Goal: Task Accomplishment & Management: Complete application form

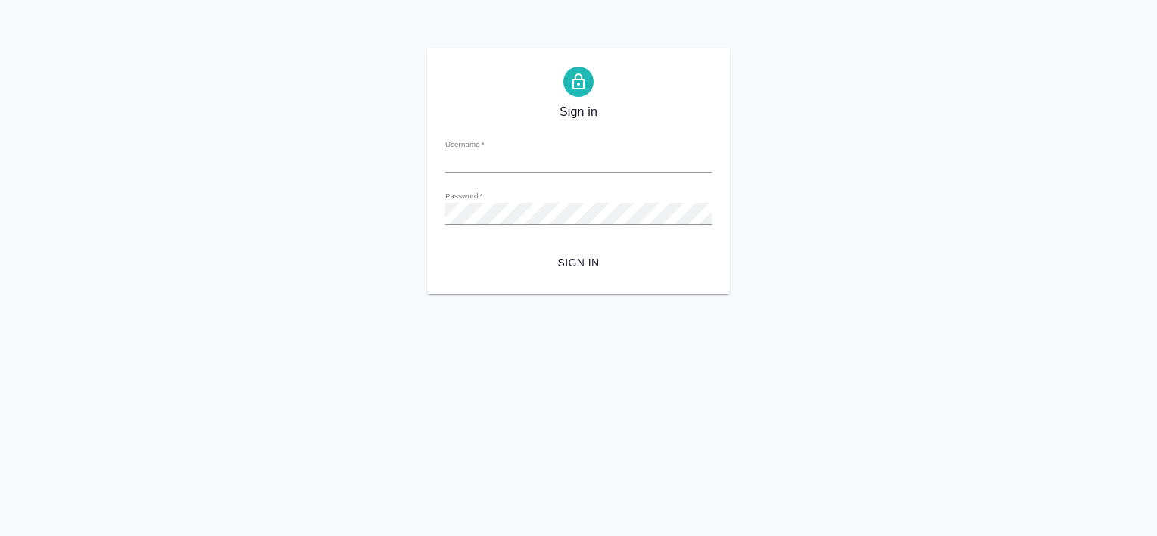
type input "v.tretyakova@awatera.com"
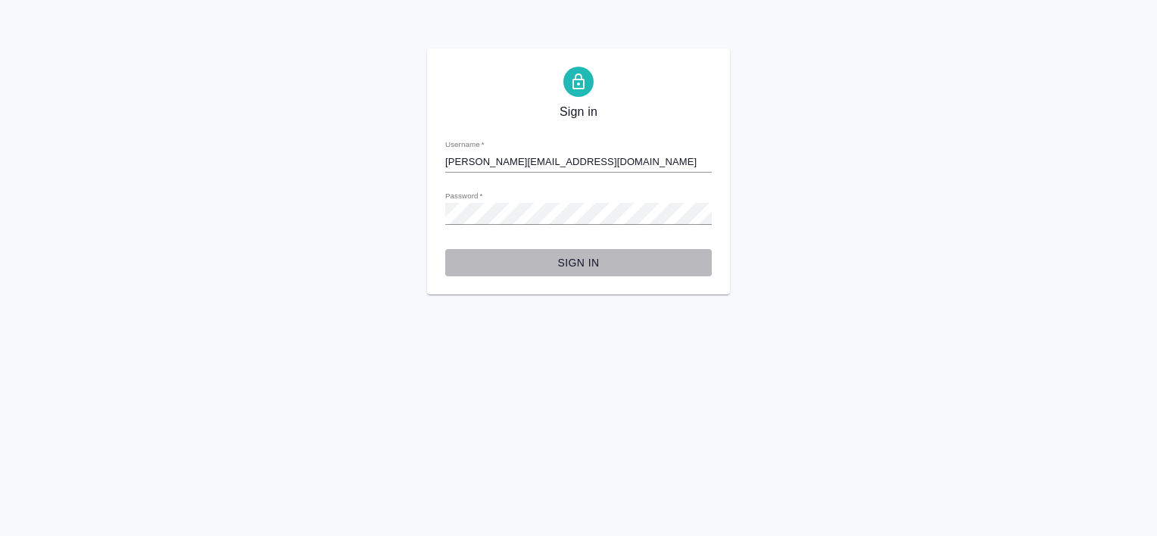
click at [582, 264] on span "Sign in" at bounding box center [579, 263] width 242 height 19
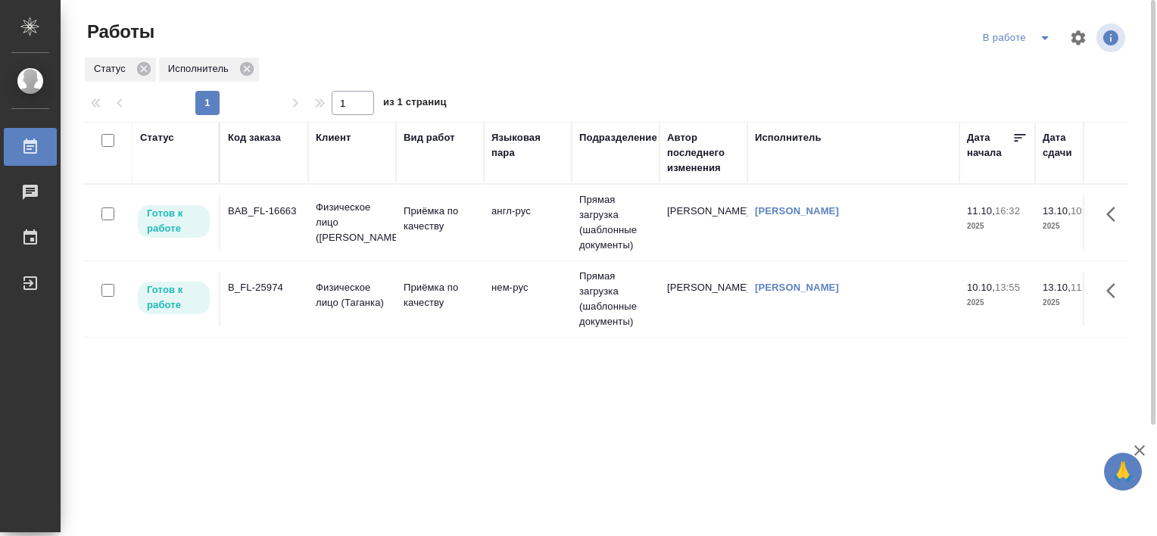
click at [254, 215] on div "BAB_FL-16663" at bounding box center [264, 211] width 73 height 15
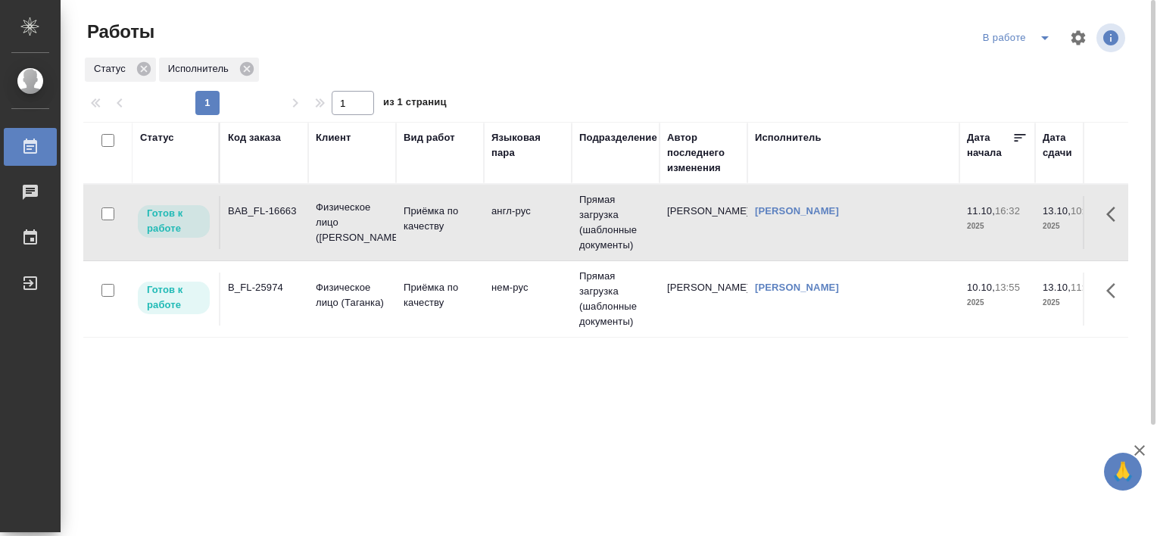
click at [254, 215] on div "BAB_FL-16663" at bounding box center [264, 211] width 73 height 15
click at [258, 294] on div "B_FL-25974" at bounding box center [264, 287] width 73 height 15
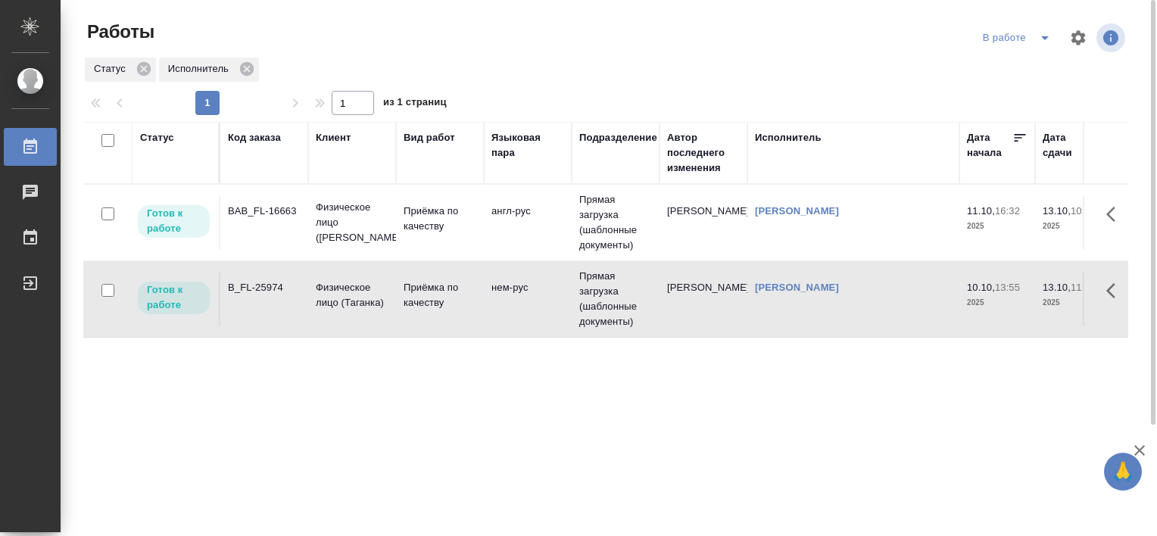
click at [258, 294] on div "B_FL-25974" at bounding box center [264, 287] width 73 height 15
click at [258, 286] on div "B_FL-25974" at bounding box center [264, 287] width 73 height 15
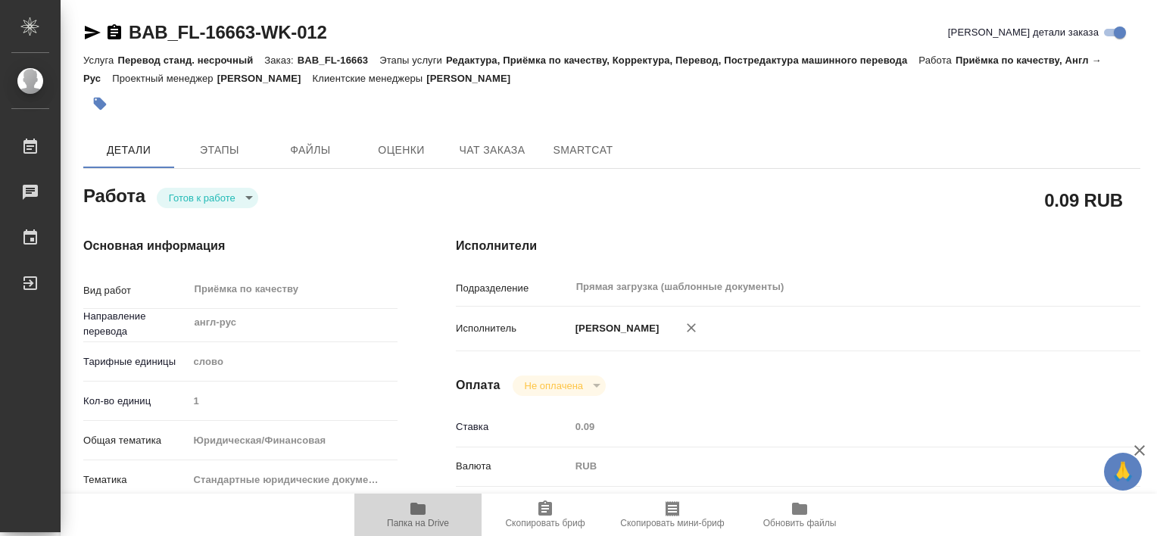
click at [413, 504] on icon "button" at bounding box center [418, 509] width 15 height 12
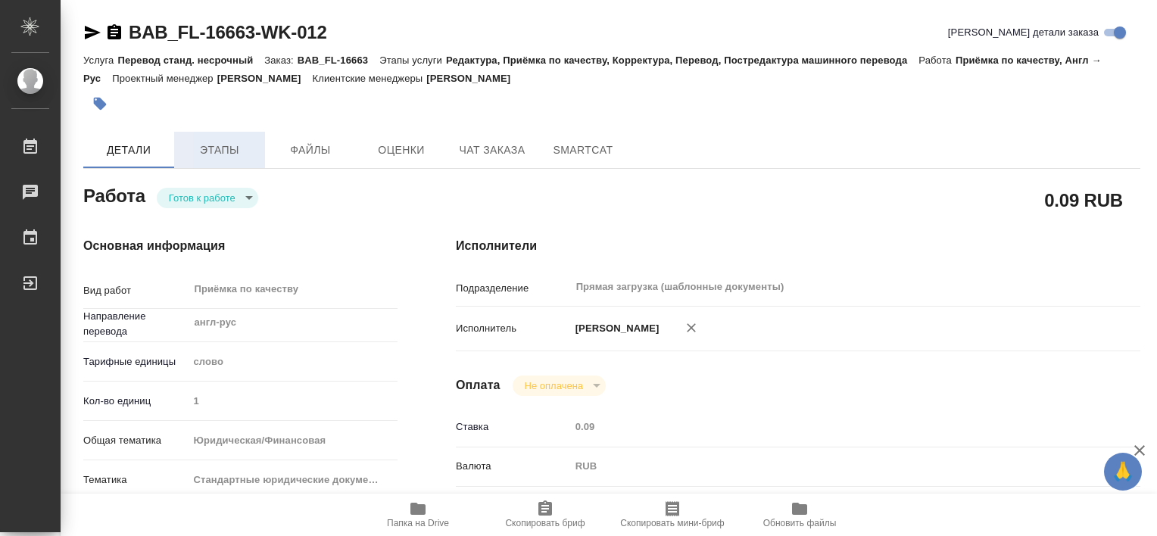
click at [239, 145] on span "Этапы" at bounding box center [219, 150] width 73 height 19
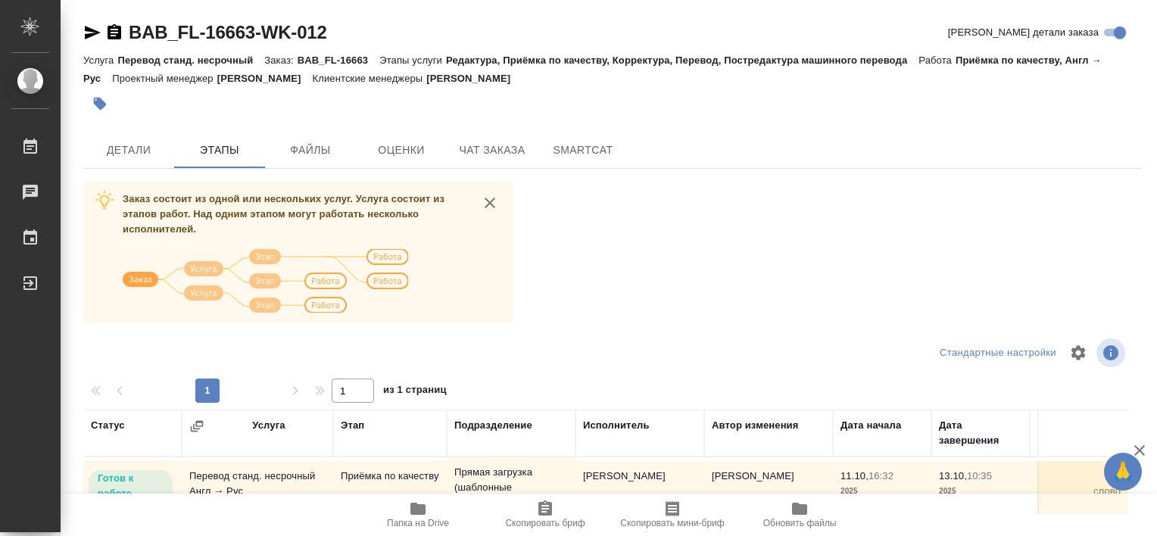
scroll to position [23, 0]
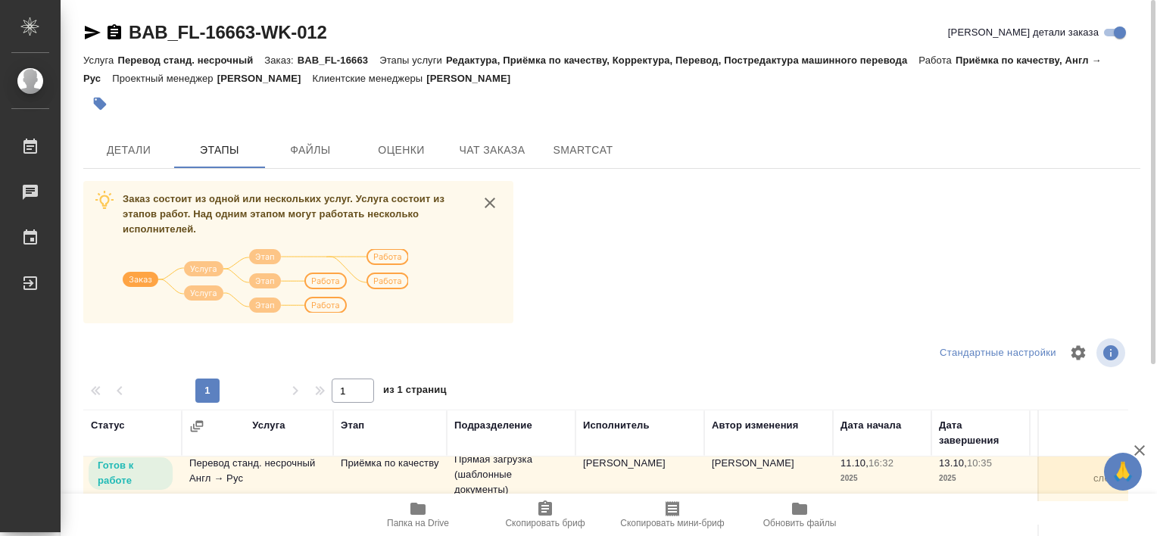
click at [1005, 251] on div "Заказ состоит из одной или нескольких услуг. Услуга состоит из этапов работ. На…" at bounding box center [611, 466] width 1057 height 570
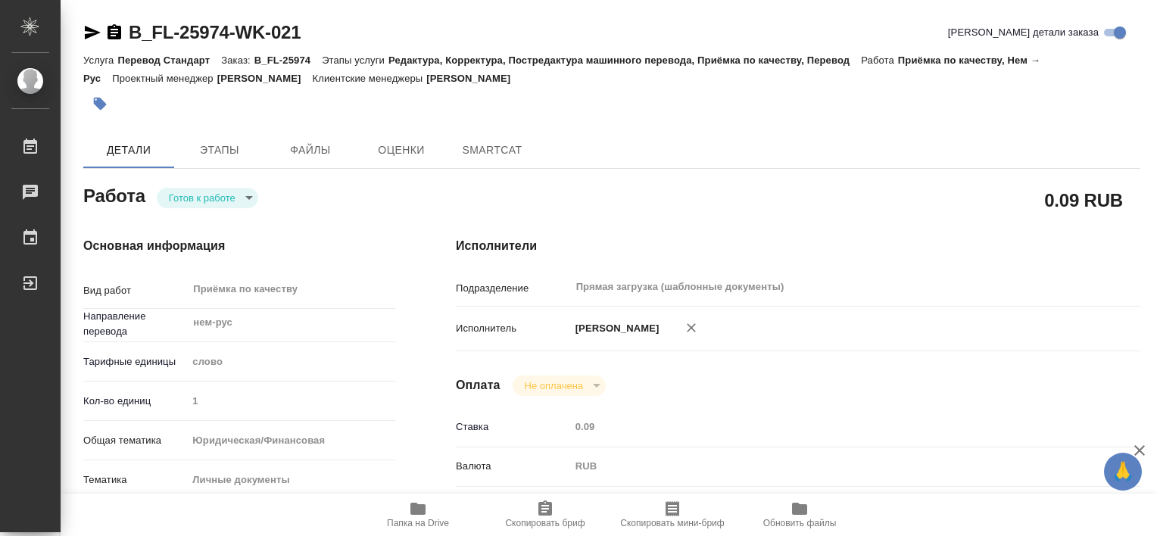
type textarea "x"
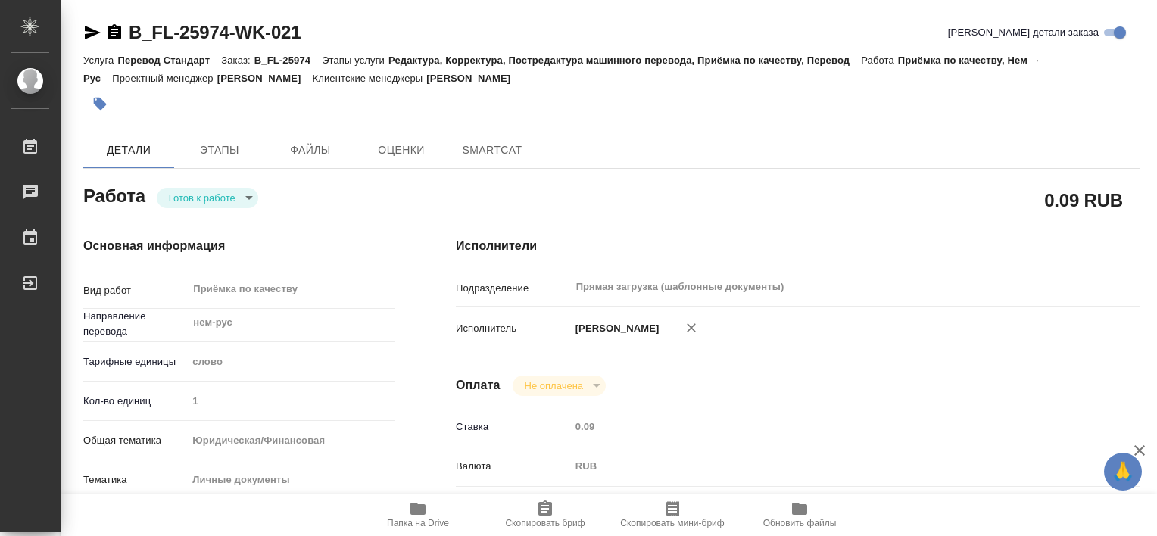
type textarea "x"
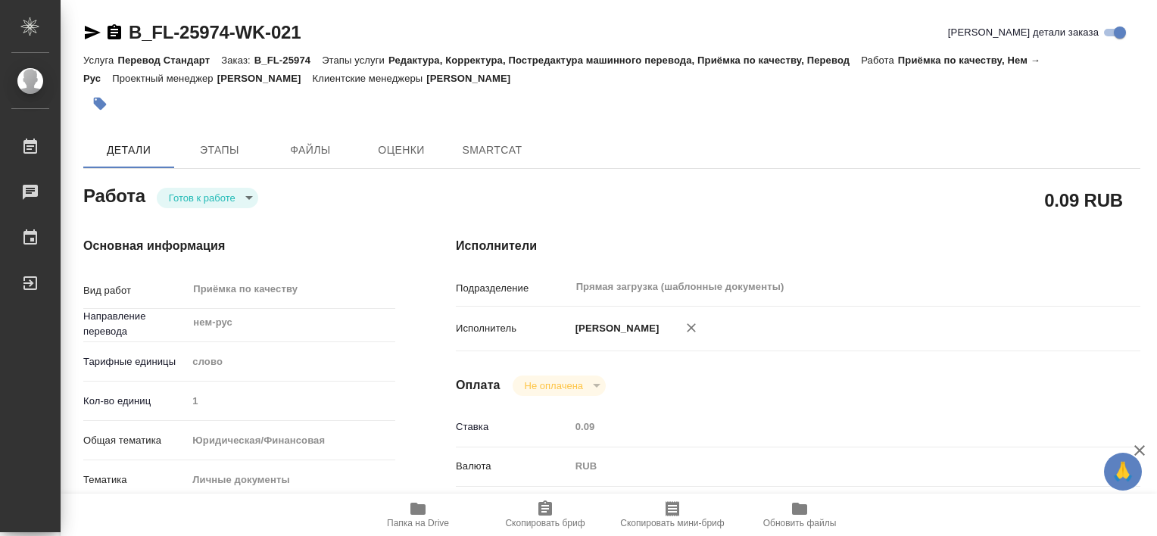
type textarea "x"
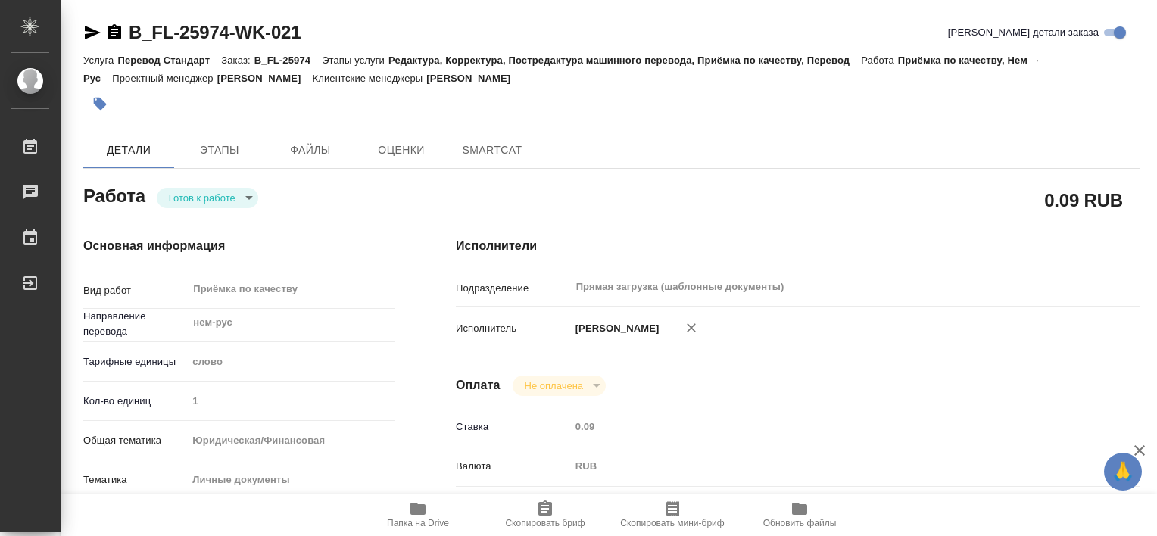
type textarea "x"
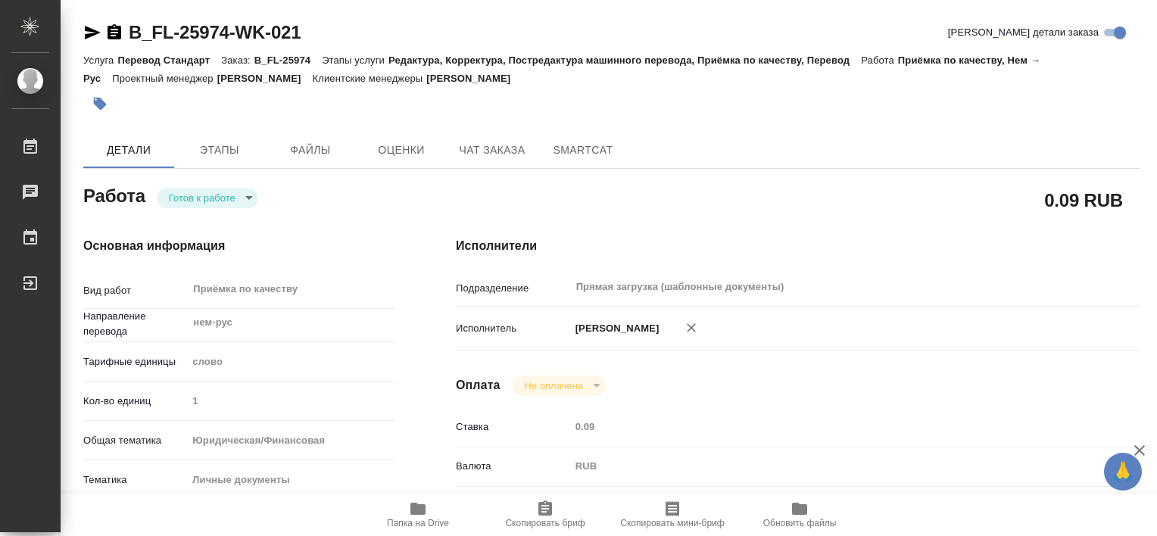
type textarea "x"
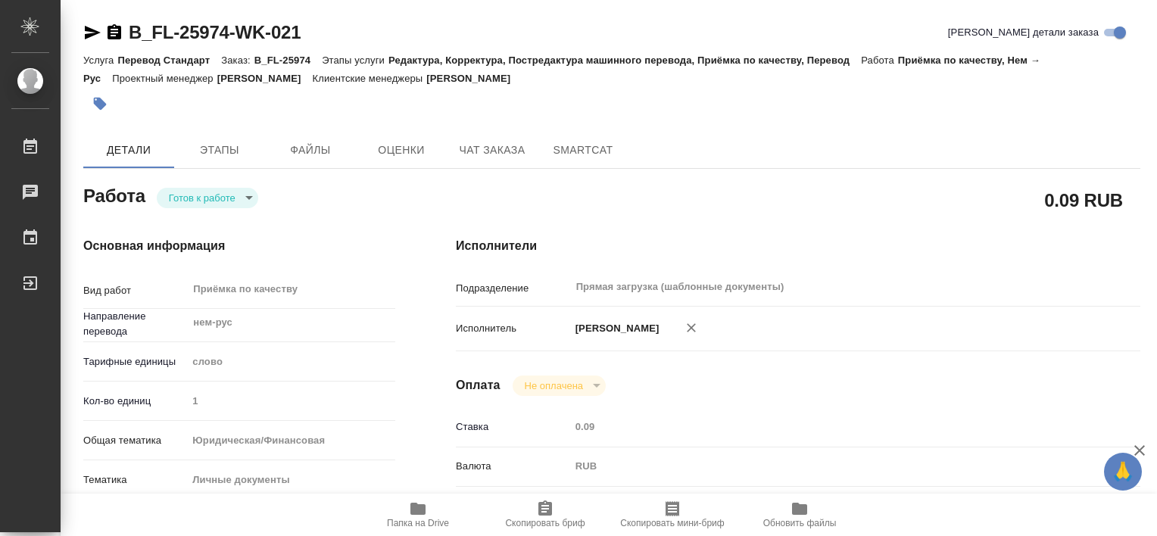
type textarea "x"
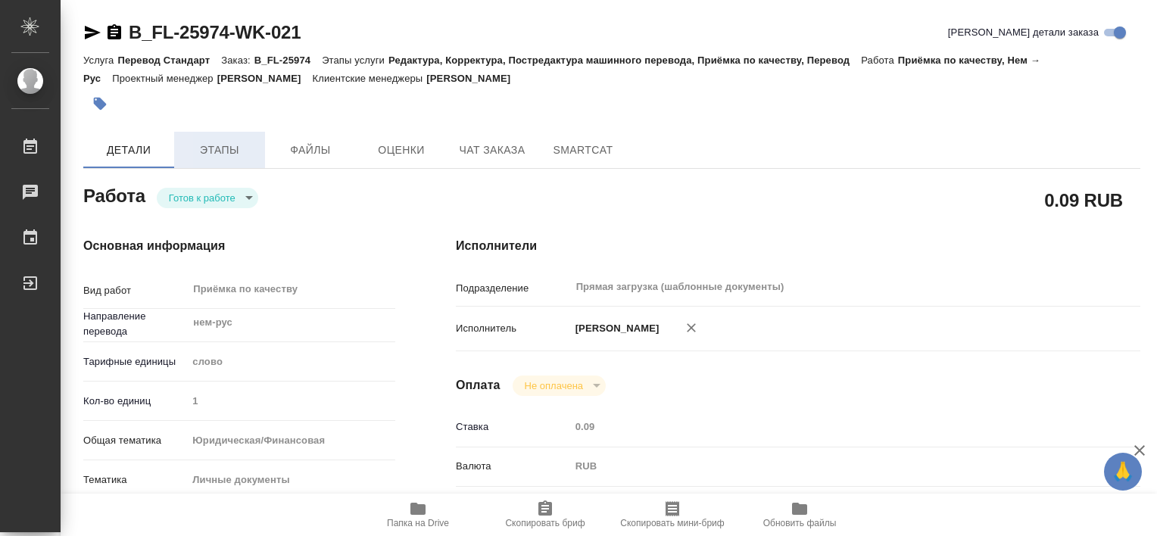
click at [224, 148] on span "Этапы" at bounding box center [219, 150] width 73 height 19
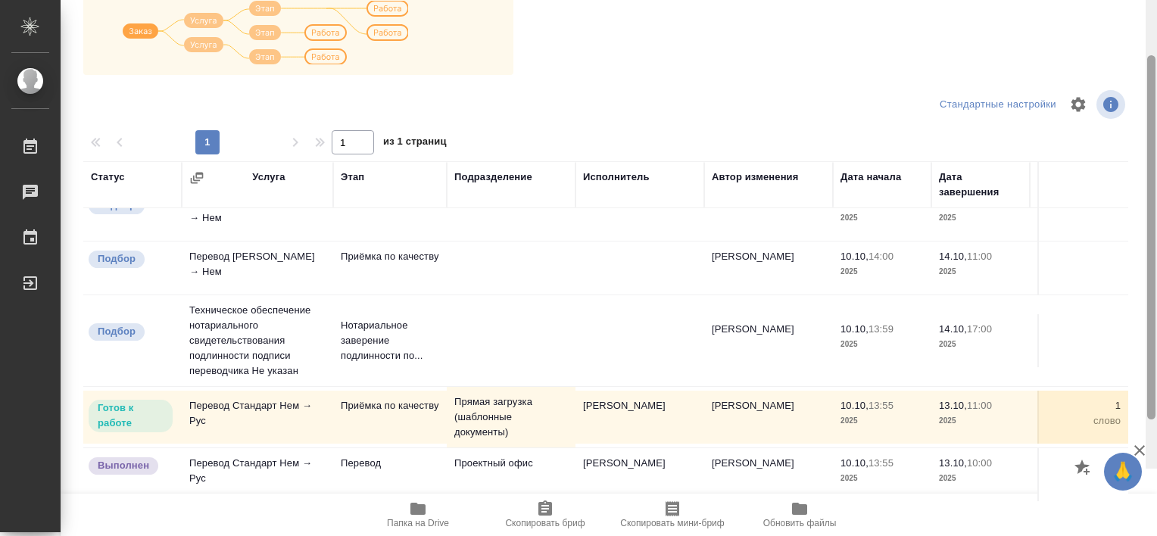
scroll to position [253, 0]
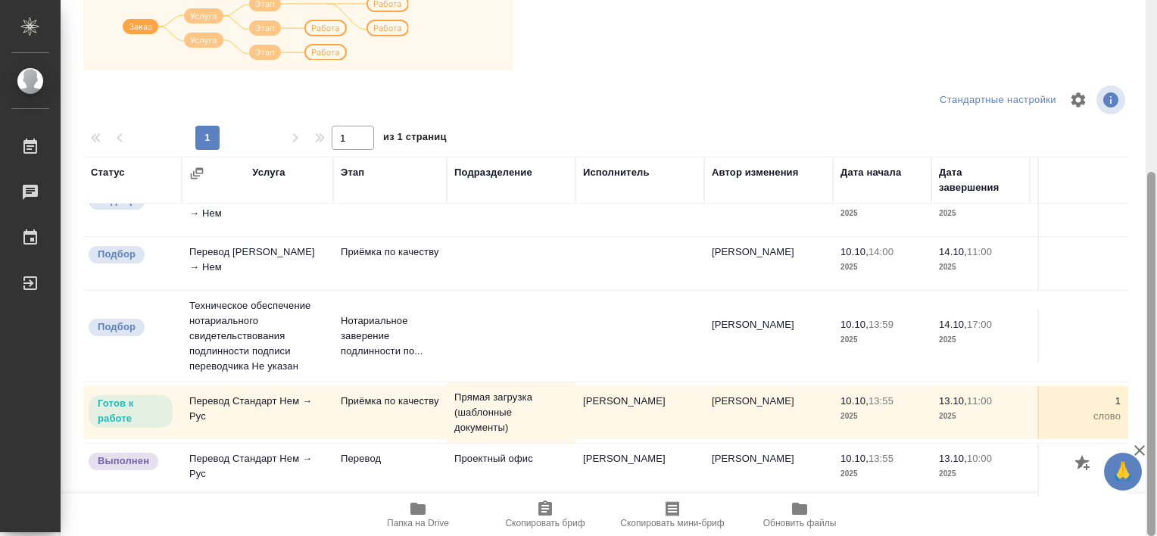
drag, startPoint x: 1154, startPoint y: 327, endPoint x: 1154, endPoint y: 459, distance: 131.8
click at [1157, 459] on div at bounding box center [1151, 268] width 11 height 536
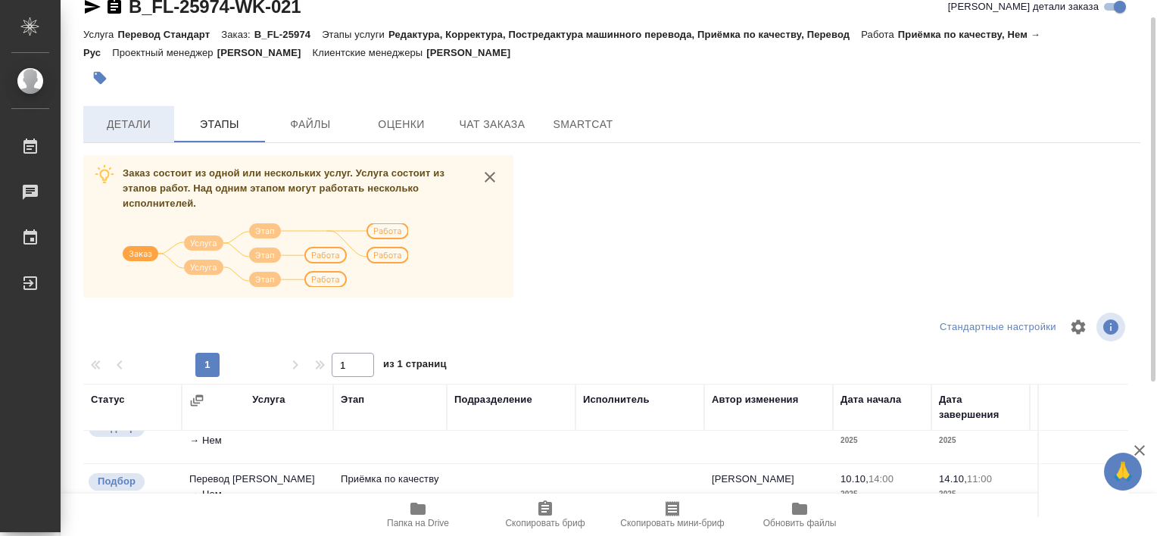
click at [124, 108] on button "Детали" at bounding box center [128, 124] width 91 height 36
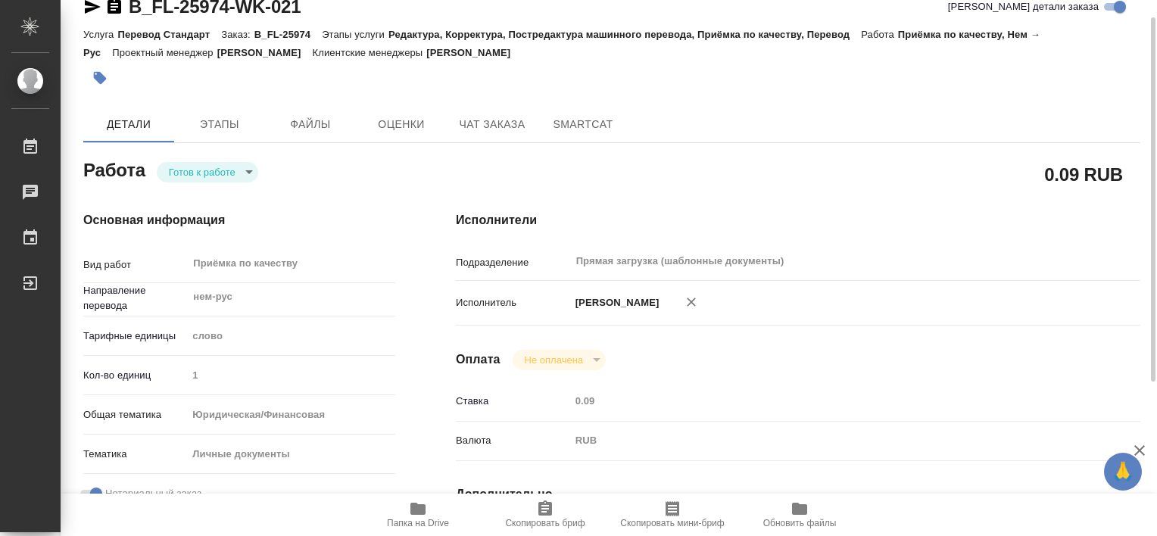
type textarea "x"
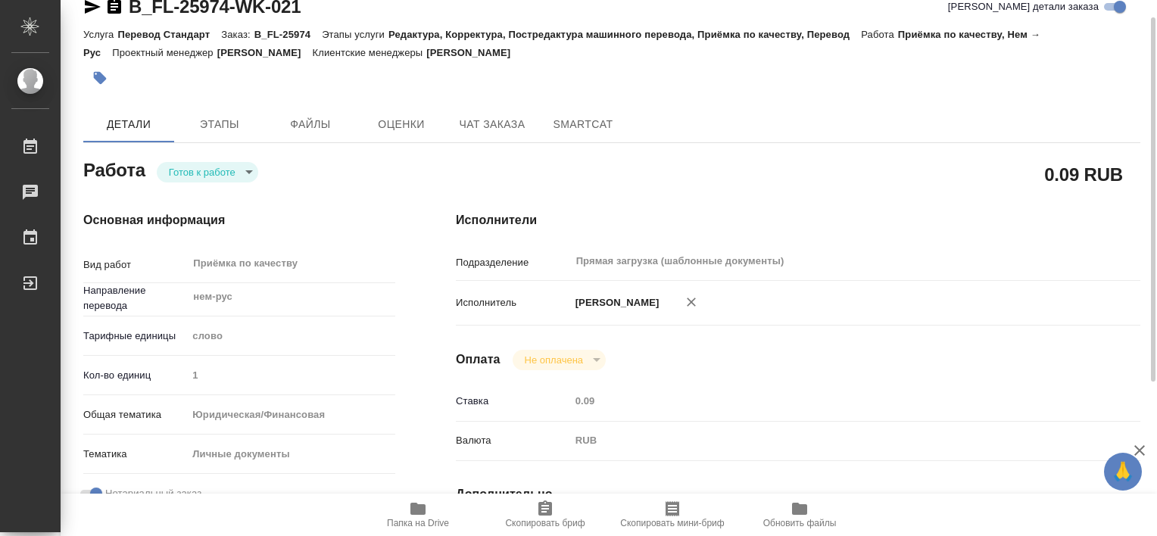
type textarea "x"
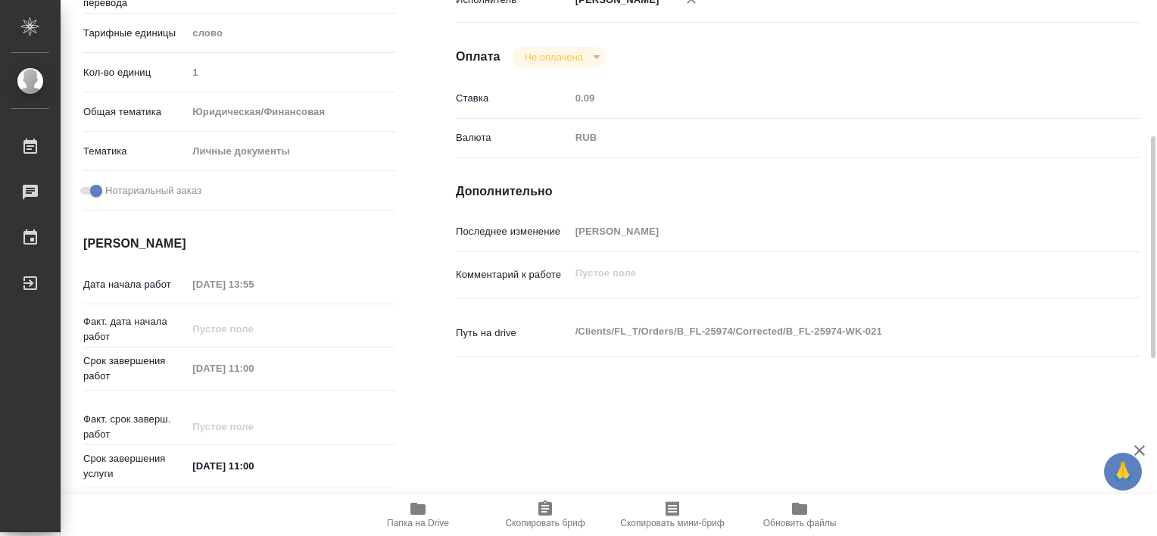
scroll to position [756, 0]
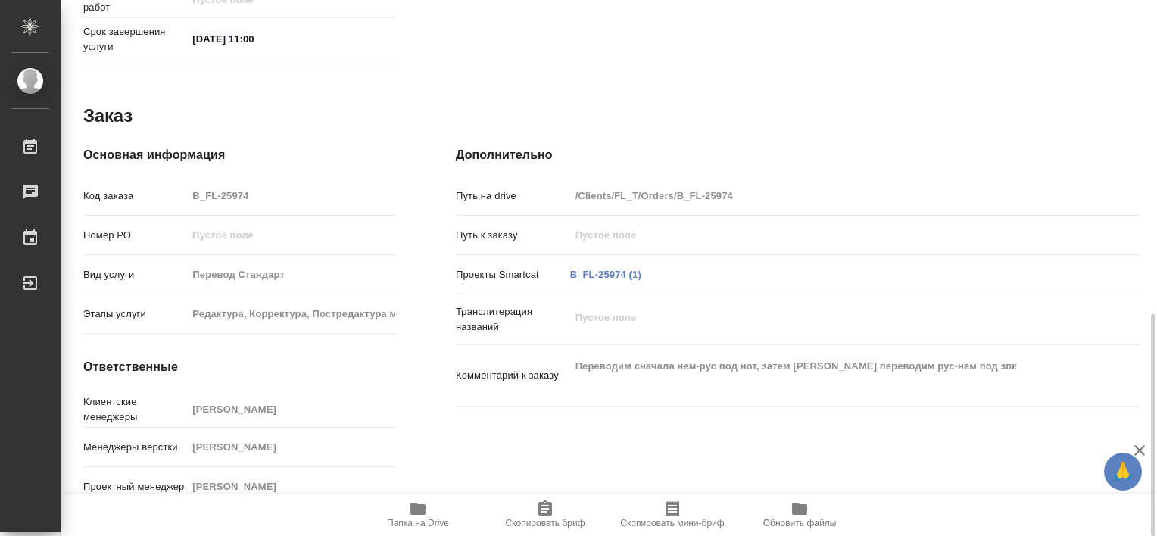
type textarea "x"
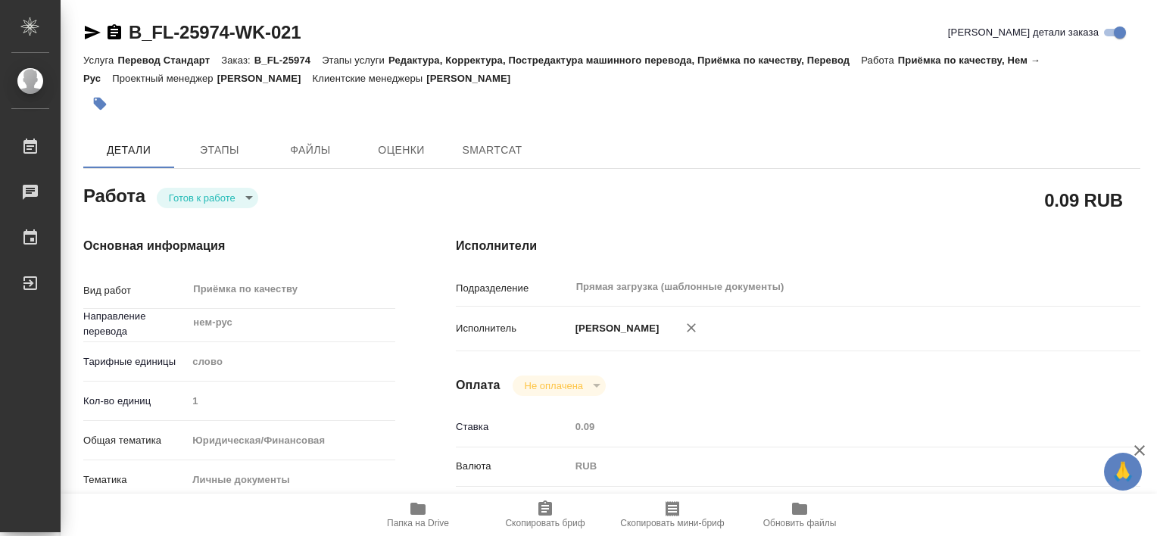
type textarea "x"
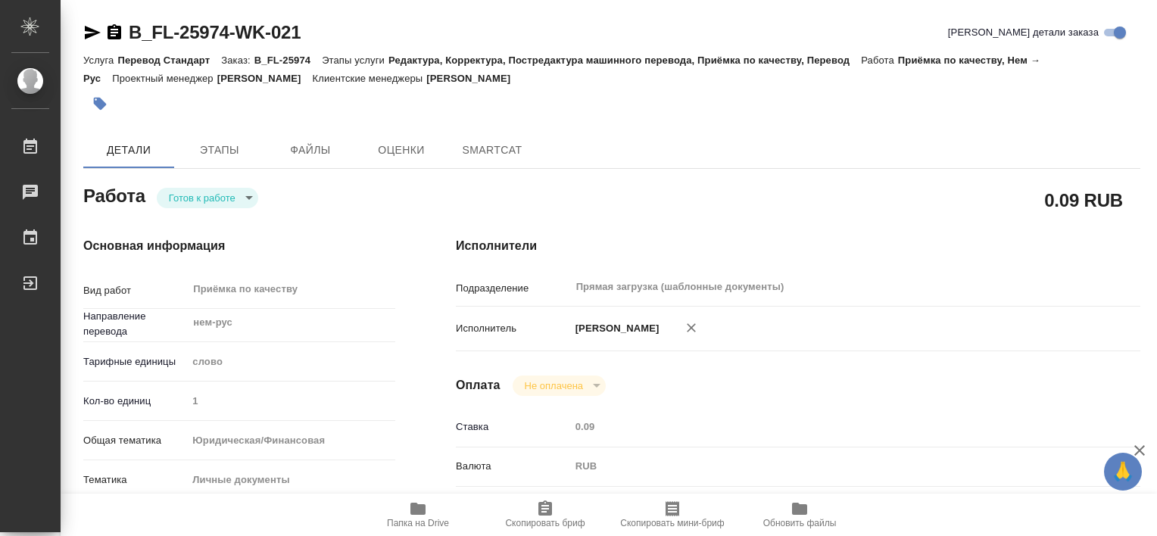
type textarea "x"
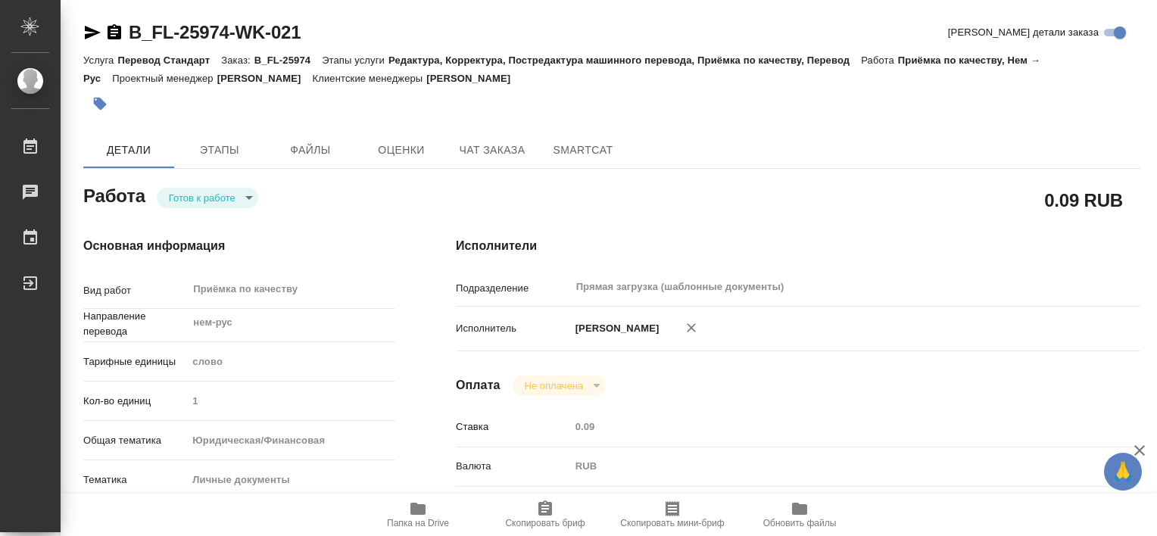
type textarea "x"
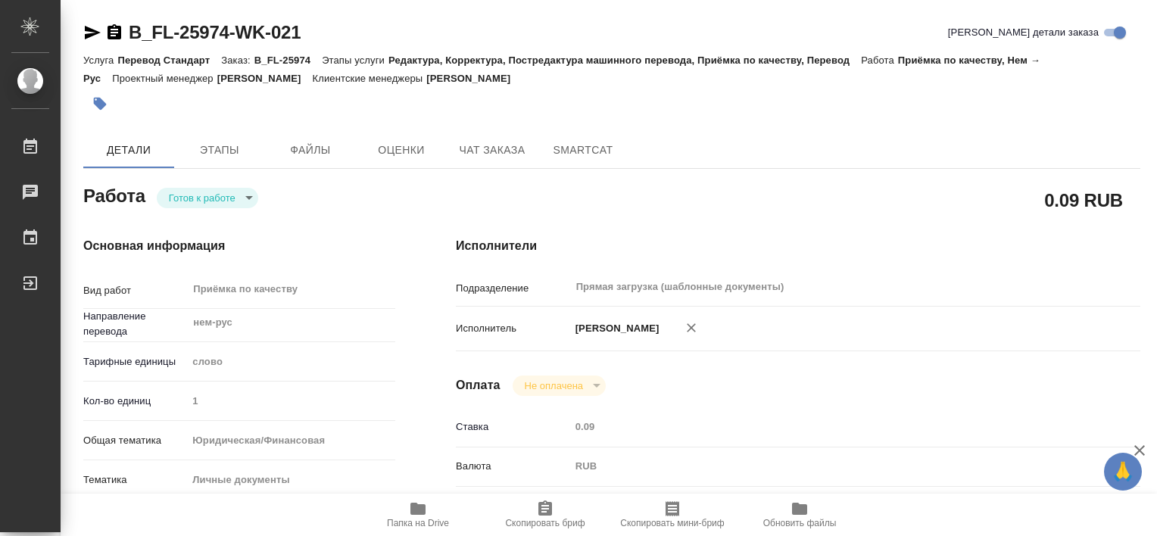
type textarea "x"
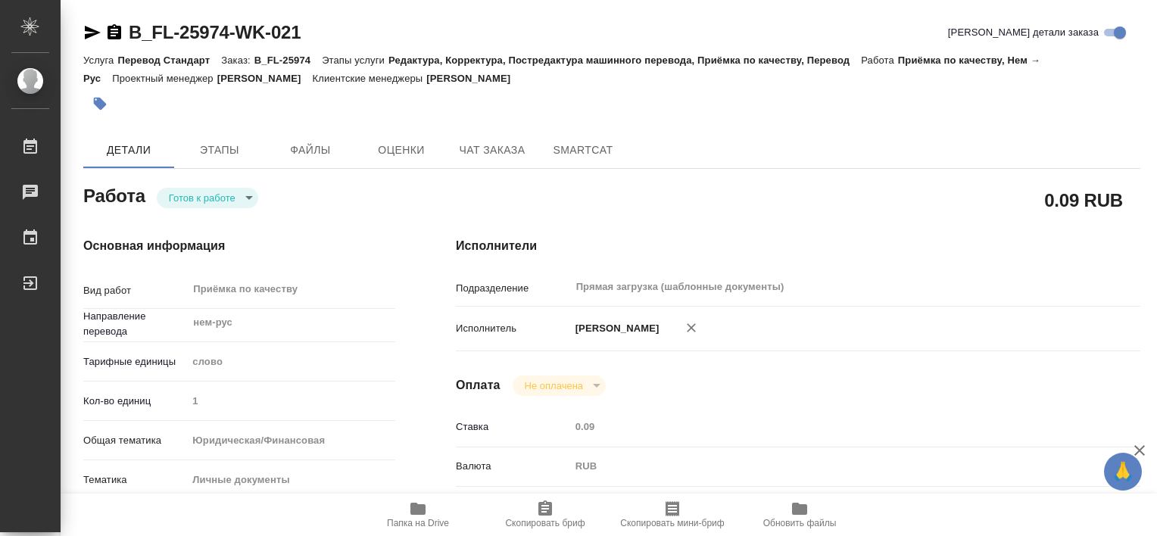
click at [420, 516] on span "Папка на Drive" at bounding box center [418, 514] width 109 height 29
click at [102, 112] on button "button" at bounding box center [99, 103] width 33 height 33
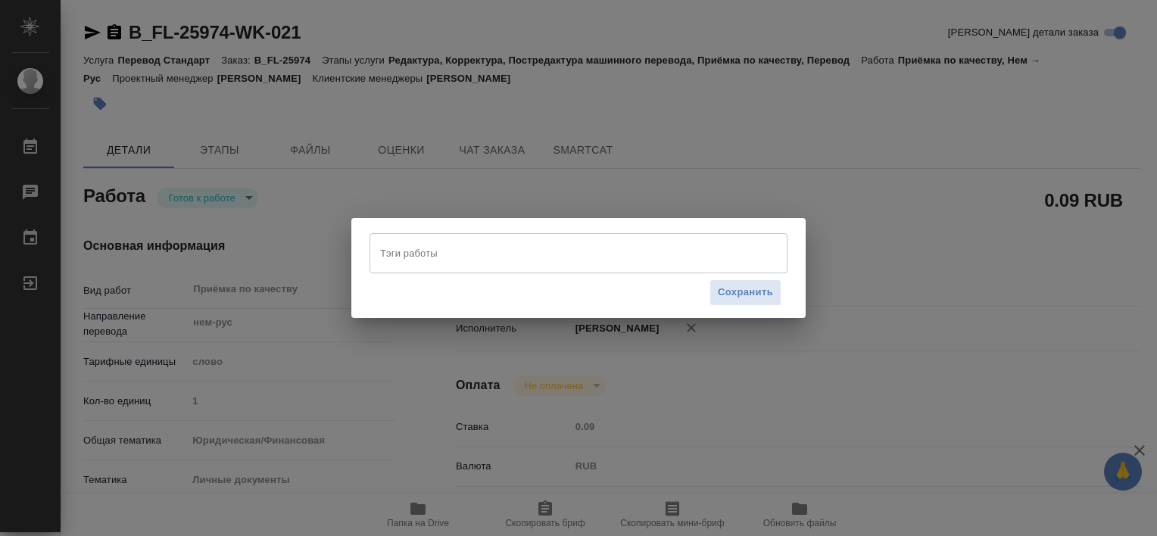
click at [605, 264] on input "Тэги работы" at bounding box center [564, 253] width 376 height 26
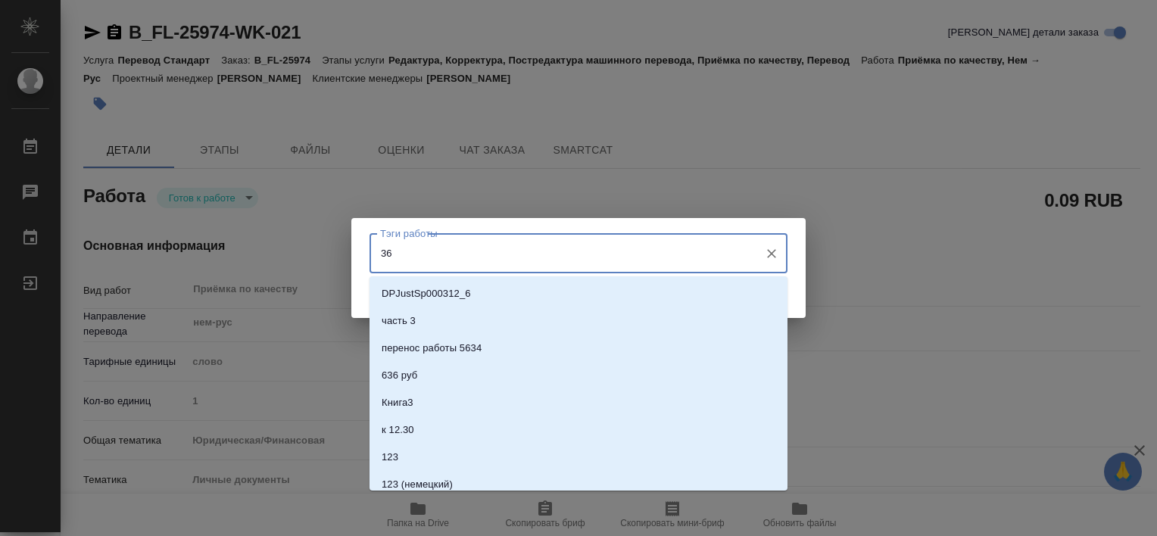
type input "363"
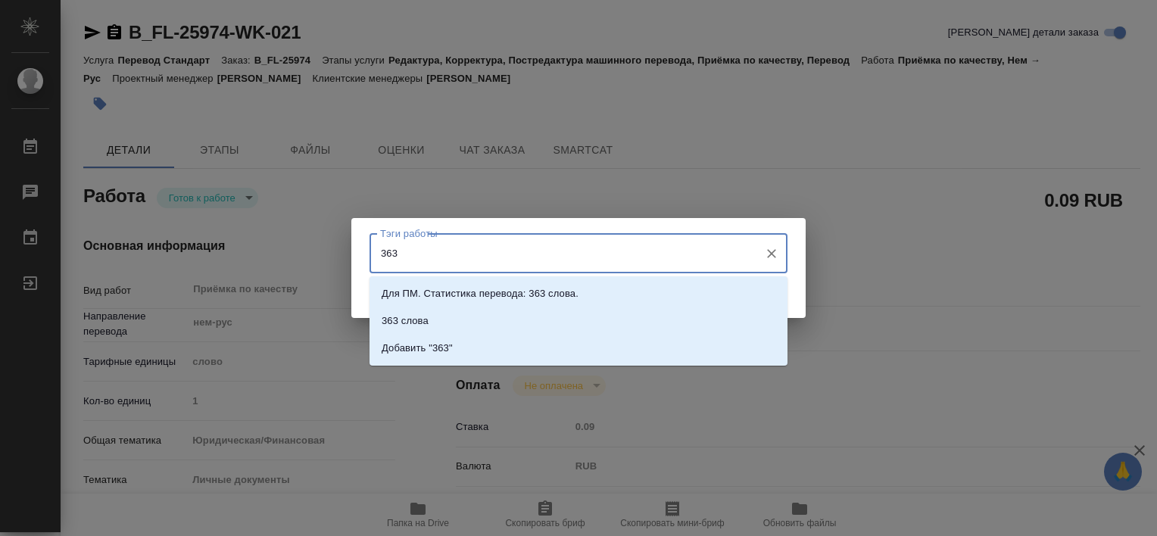
click at [604, 264] on input "363" at bounding box center [564, 253] width 376 height 26
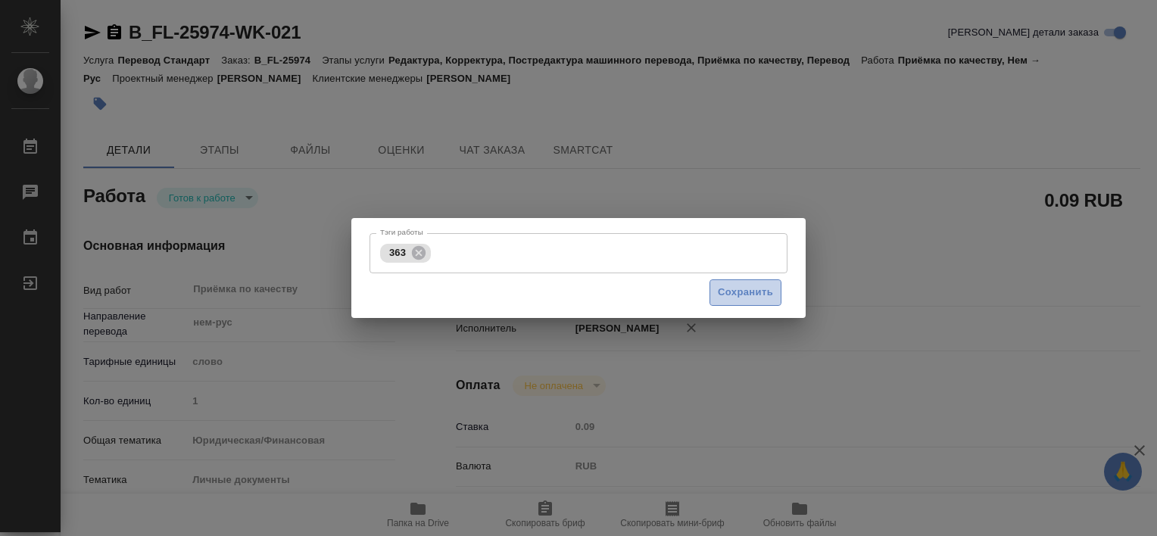
click at [746, 295] on span "Сохранить" at bounding box center [745, 292] width 55 height 17
type input "readyForWork"
type textarea "Приёмка по качеству"
type textarea "x"
type input "нем-рус"
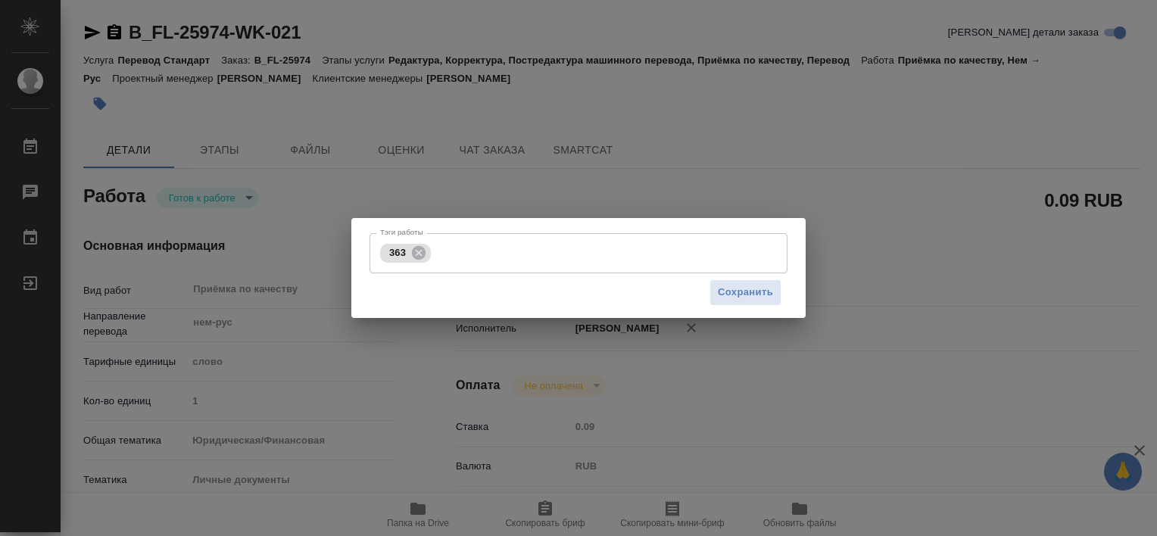
type input "5a8b1489cc6b4906c91bfd90"
type input "1"
type input "yr-fn"
type input "5a8b8b956a9677013d343cfe"
checkbox input "true"
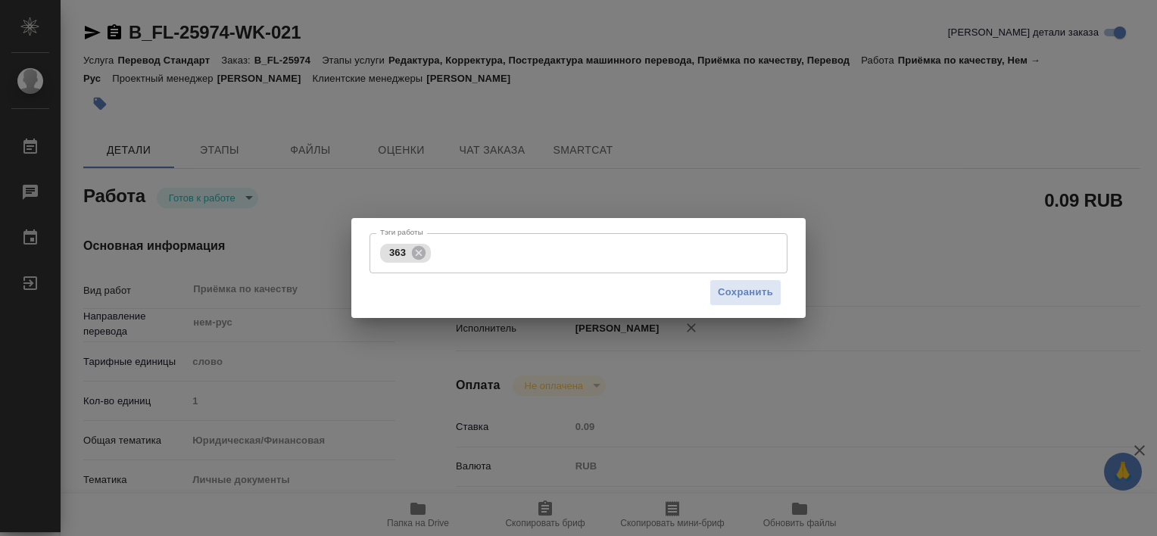
type input "10.10.2025 13:55"
type input "13.10.2025 11:00"
type input "Прямая загрузка (шаблонные документы)"
type input "notPayed"
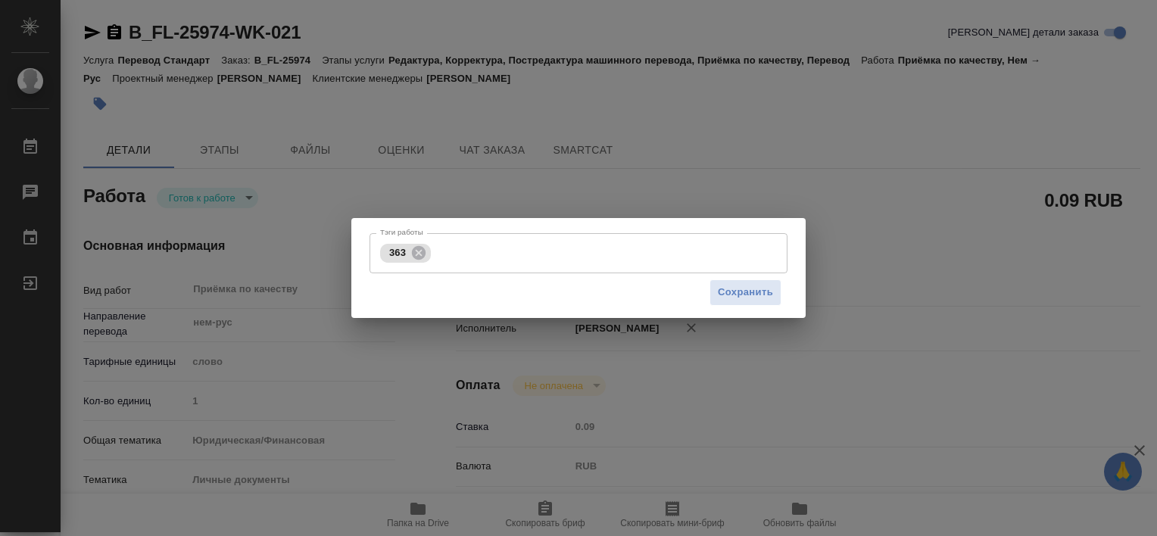
type input "0.09"
type input "RUB"
type input "[PERSON_NAME]"
type textarea "x"
type textarea "/Clients/FL_T/Orders/B_FL-25974/Corrected/B_FL-25974-WK-021"
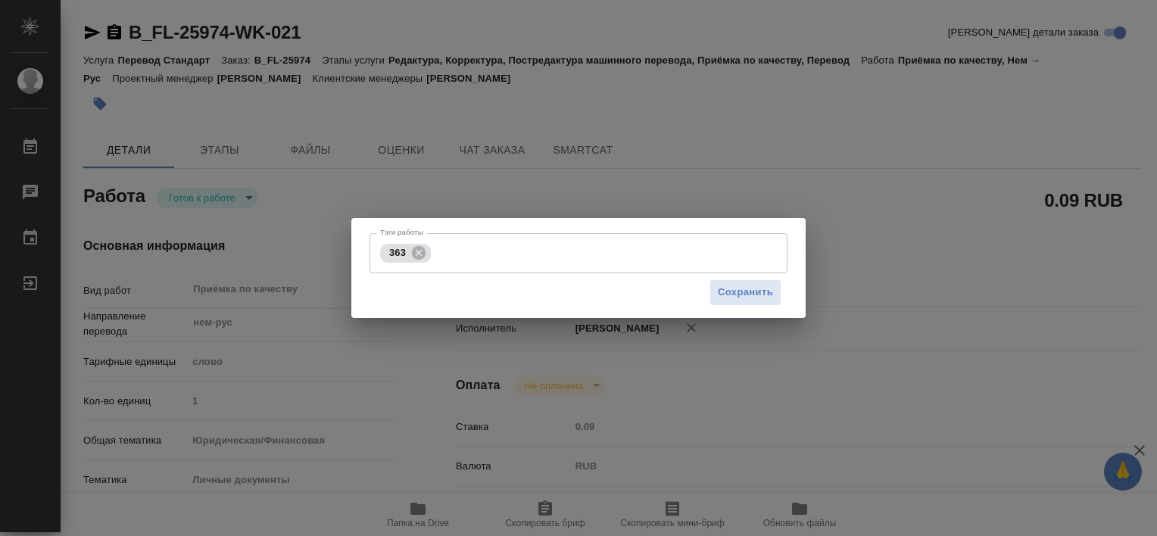
type textarea "x"
type input "B_FL-25974"
type input "Перевод Стандарт"
type input "Редактура, Корректура, Постредактура машинного перевода, Приёмка по качеству, П…"
type input "Прохорова Анастасия"
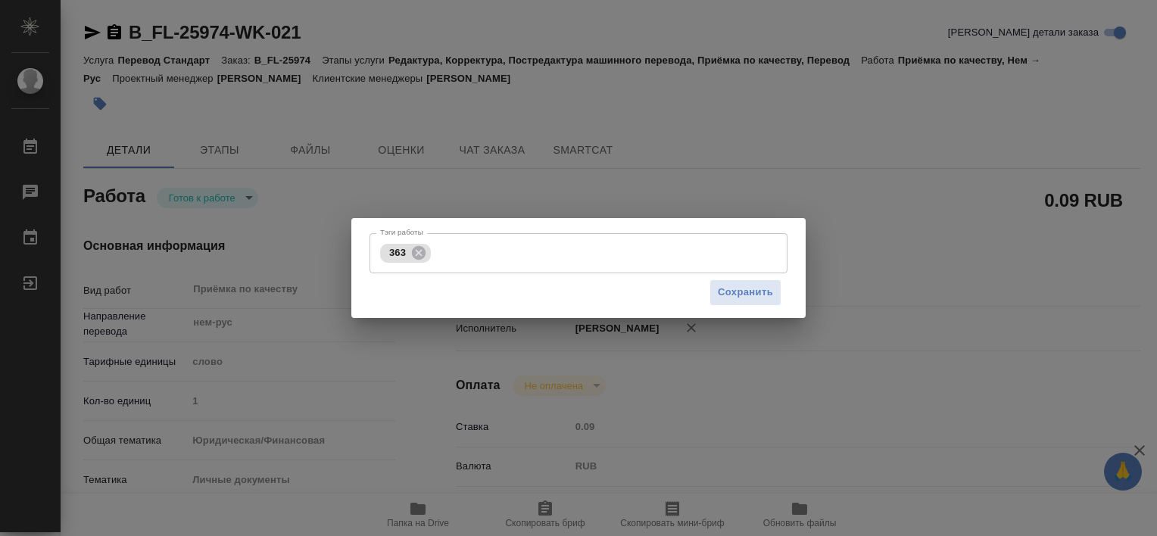
type input "Арсеньева Вера"
type input "/Clients/FL_T/Orders/B_FL-25974"
type textarea "x"
type textarea "Переводим сначала нем-рус под нот, затем удо нотариуса переводим рус-нем под зпк"
type textarea "x"
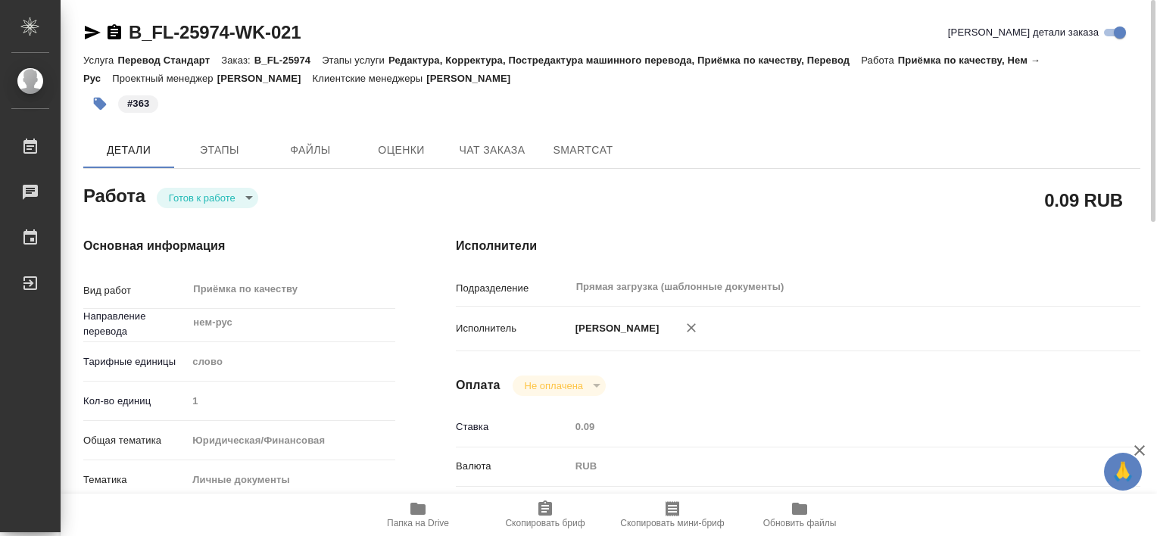
type textarea "x"
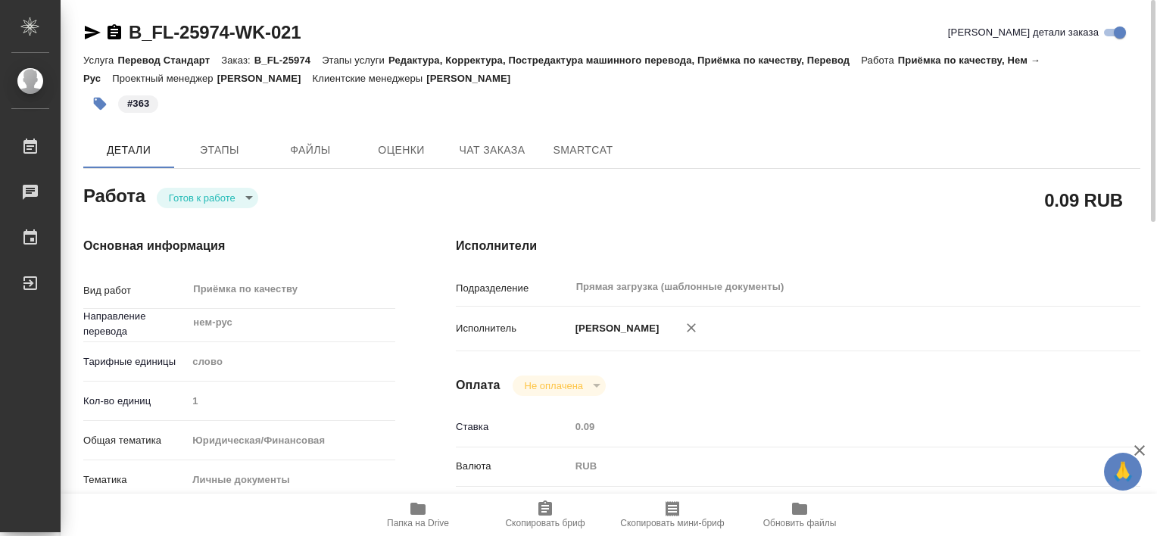
type textarea "x"
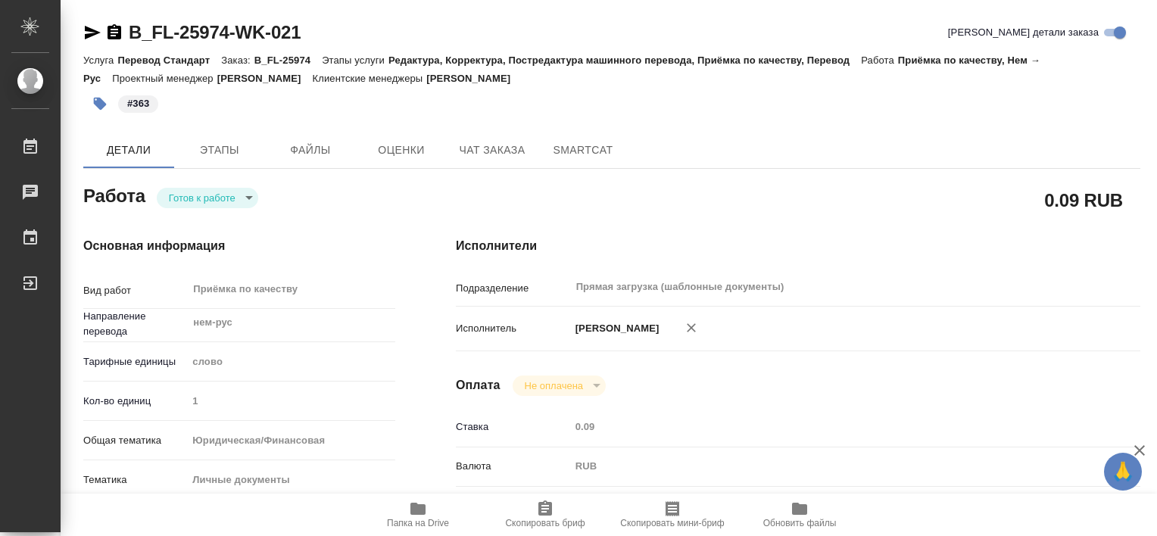
type textarea "x"
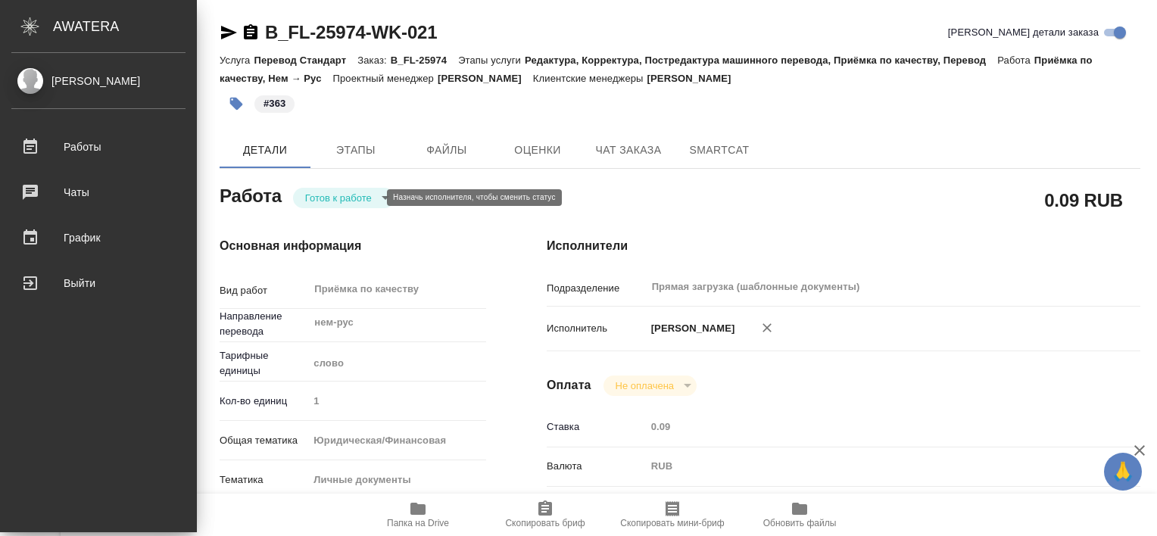
click at [377, 201] on body "🙏 .cls-1 fill:#fff; AWATERA Tretyakova Valeriya Работы 0 Чаты График Выйти B_FL…" at bounding box center [578, 268] width 1157 height 536
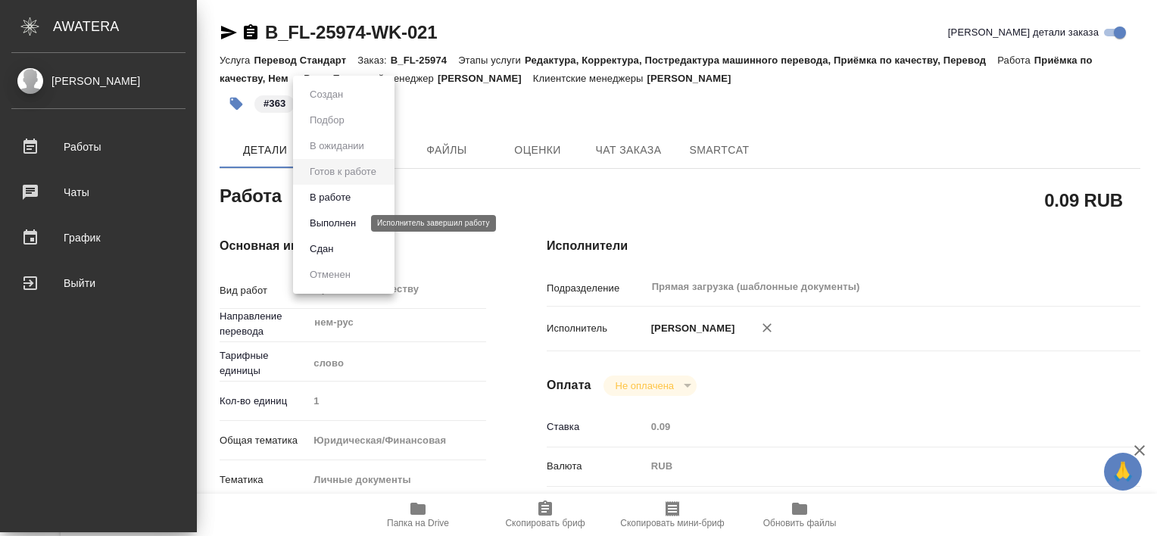
click at [354, 221] on button "Выполнен" at bounding box center [332, 223] width 55 height 17
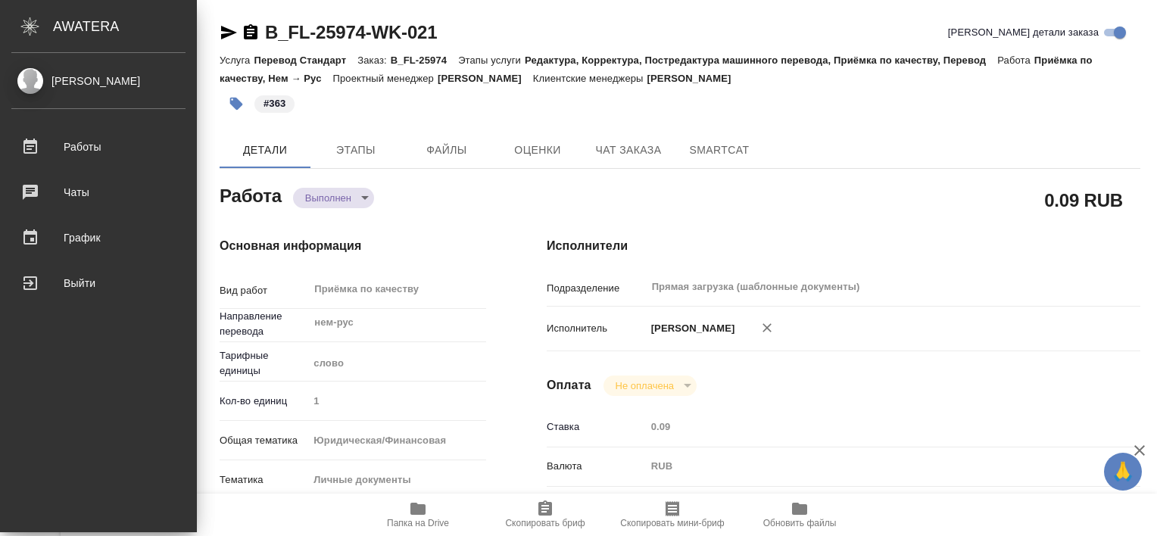
type textarea "x"
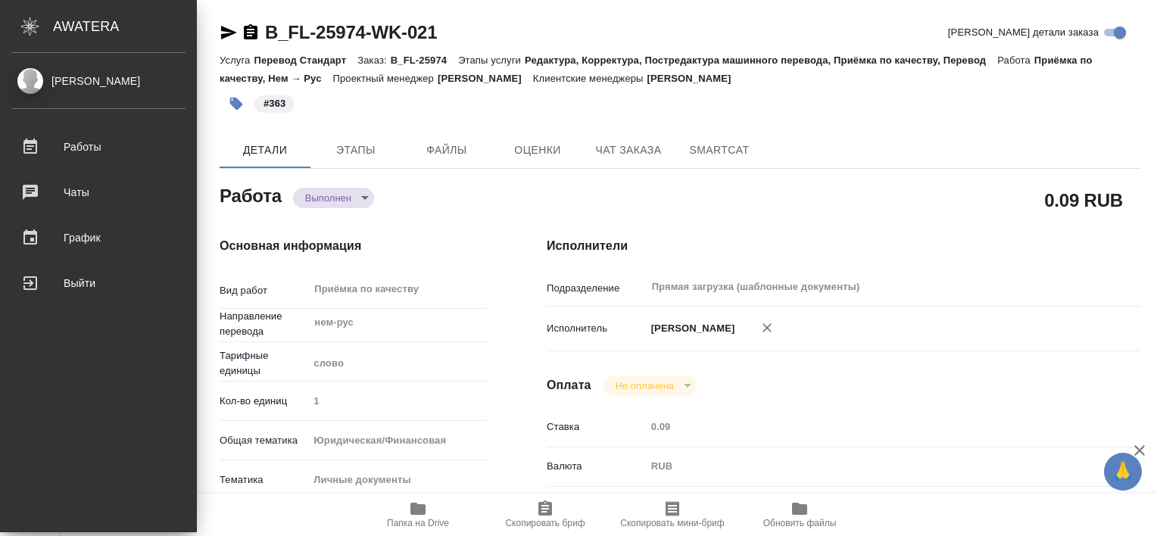
type textarea "x"
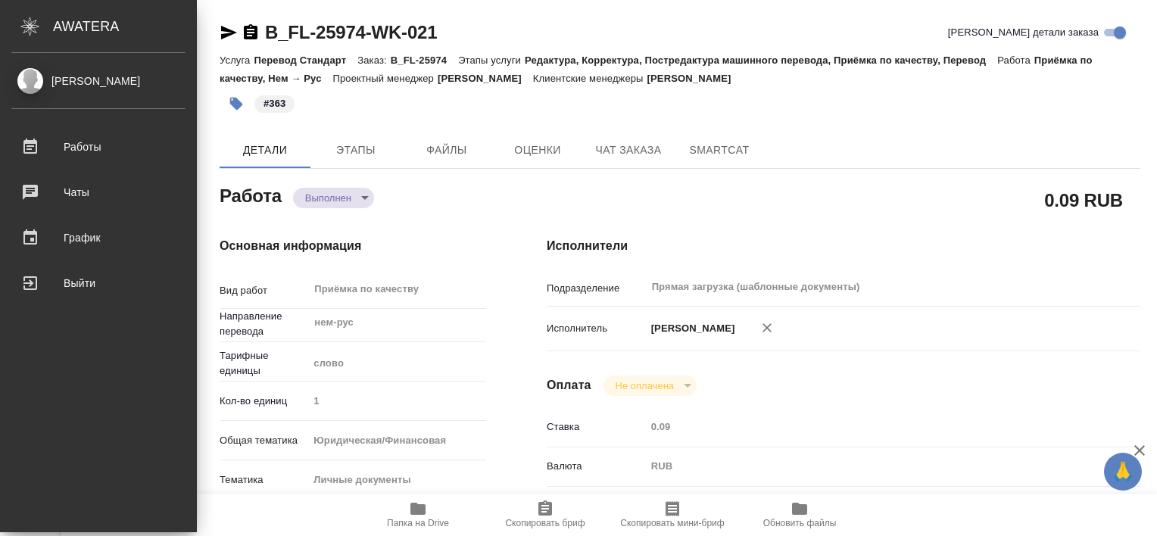
type textarea "x"
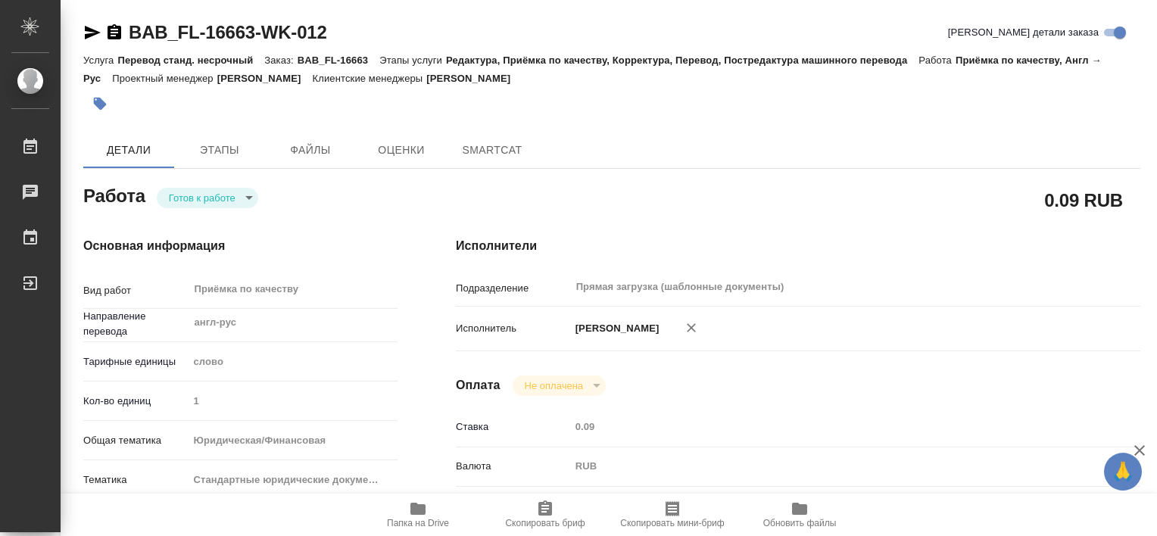
type textarea "x"
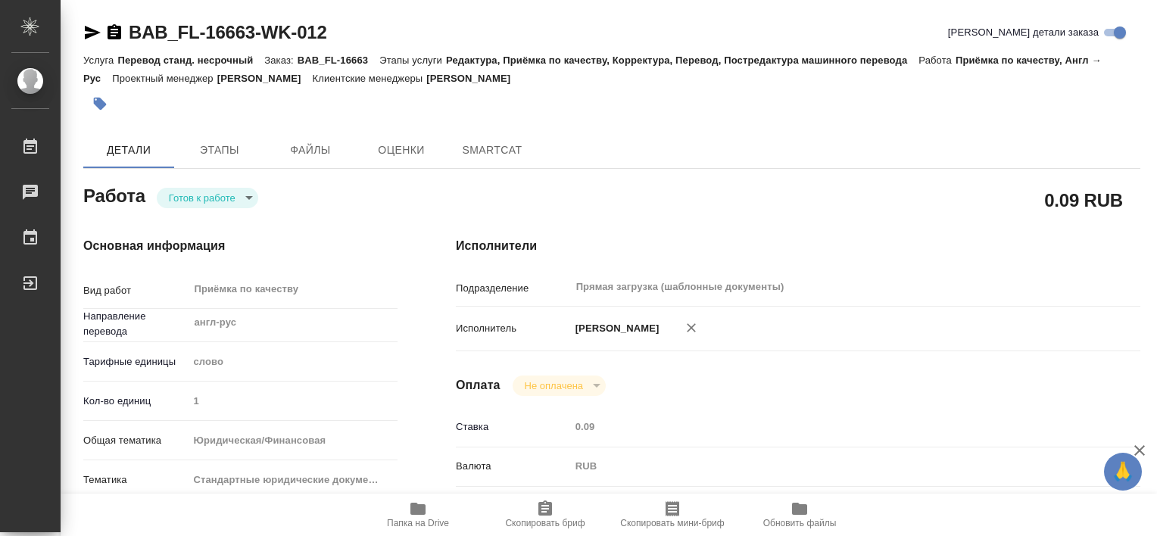
type textarea "x"
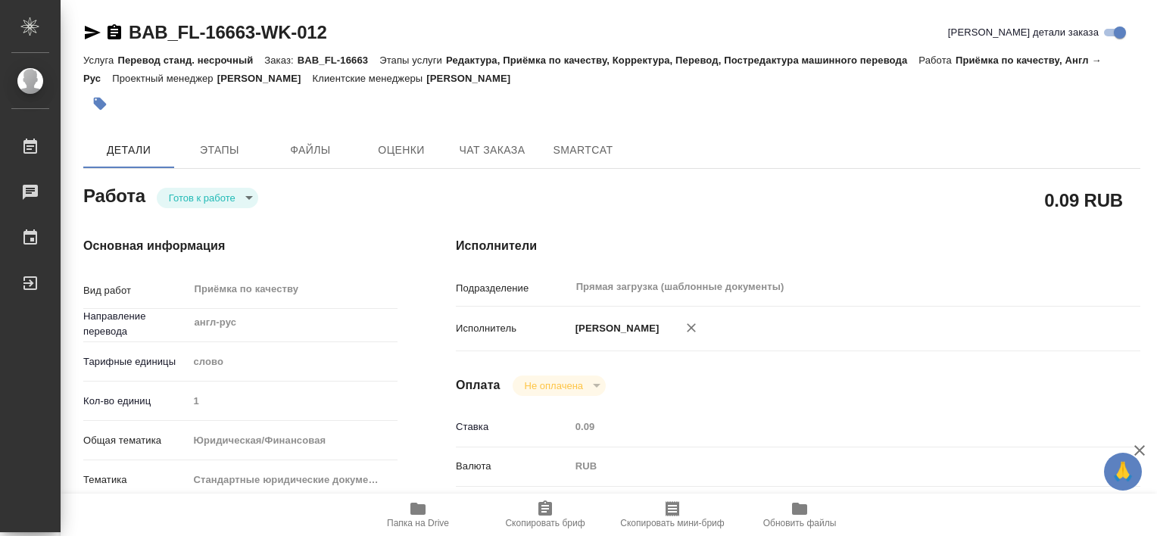
click at [435, 503] on span "Папка на Drive" at bounding box center [418, 514] width 109 height 29
type textarea "x"
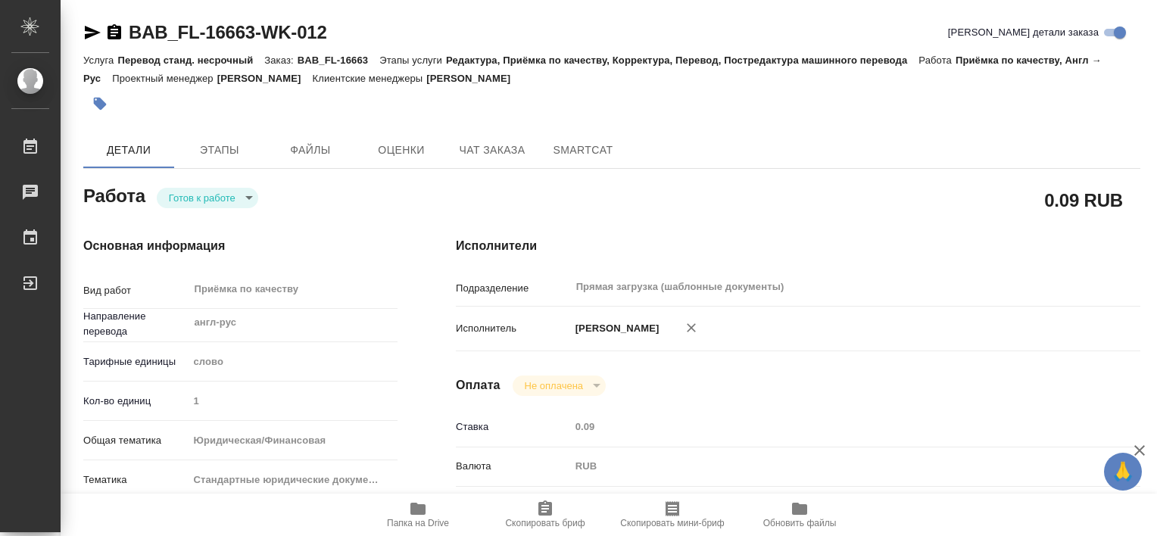
type textarea "x"
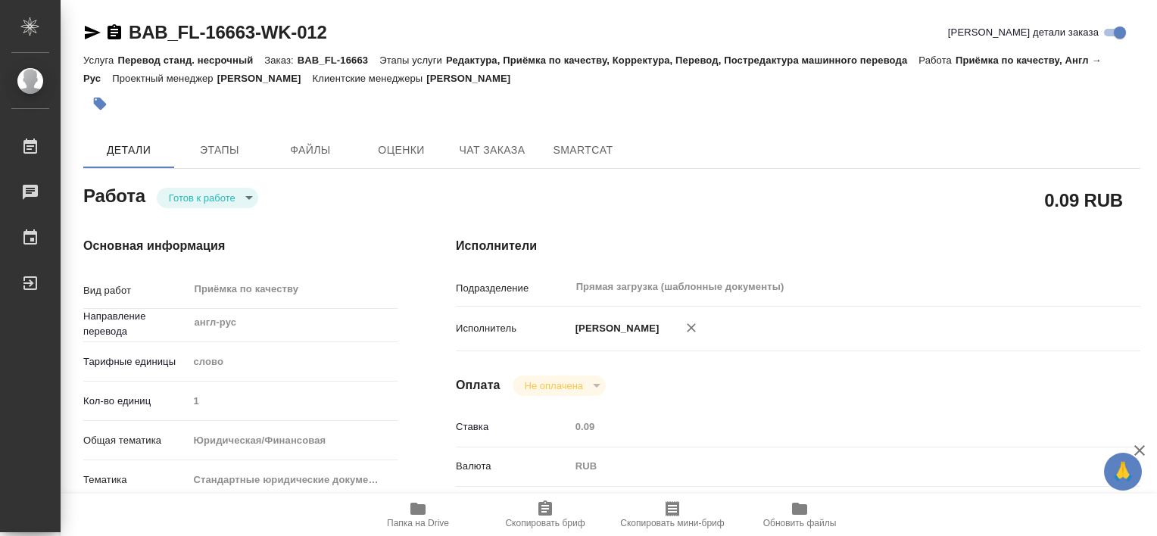
type textarea "x"
click at [414, 524] on span "Папка на Drive" at bounding box center [418, 523] width 62 height 11
click at [429, 521] on span "Папка на Drive" at bounding box center [418, 523] width 62 height 11
click at [427, 512] on span "Папка на Drive" at bounding box center [418, 514] width 109 height 29
click at [94, 100] on icon "button" at bounding box center [100, 104] width 13 height 13
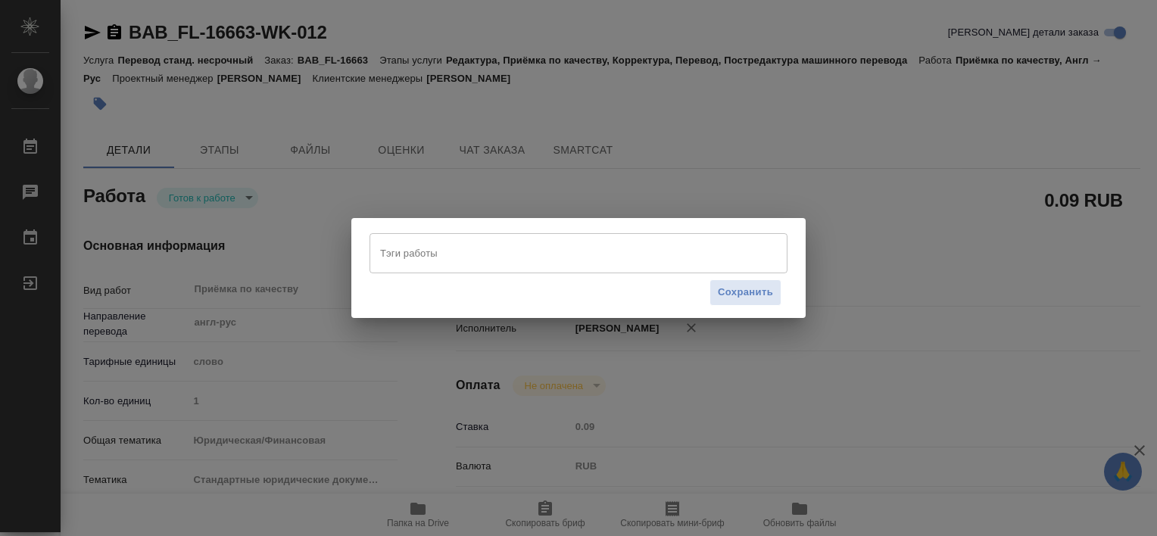
click at [94, 100] on div "Тэги работы Тэги работы Сохранить" at bounding box center [578, 268] width 1157 height 536
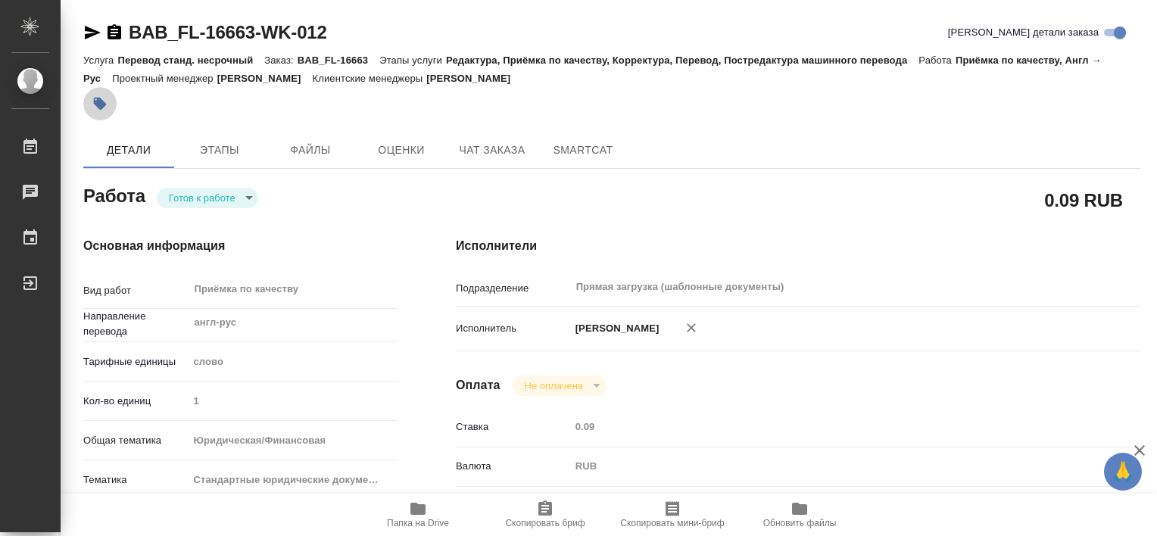
click at [94, 100] on icon "button" at bounding box center [99, 103] width 15 height 15
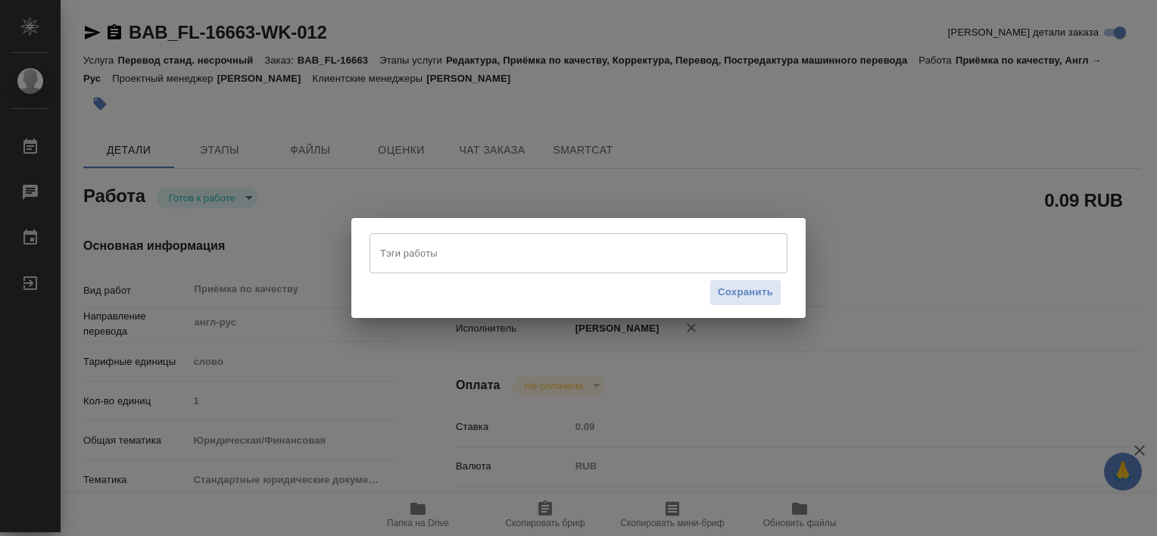
click at [426, 245] on input "Тэги работы" at bounding box center [564, 253] width 376 height 26
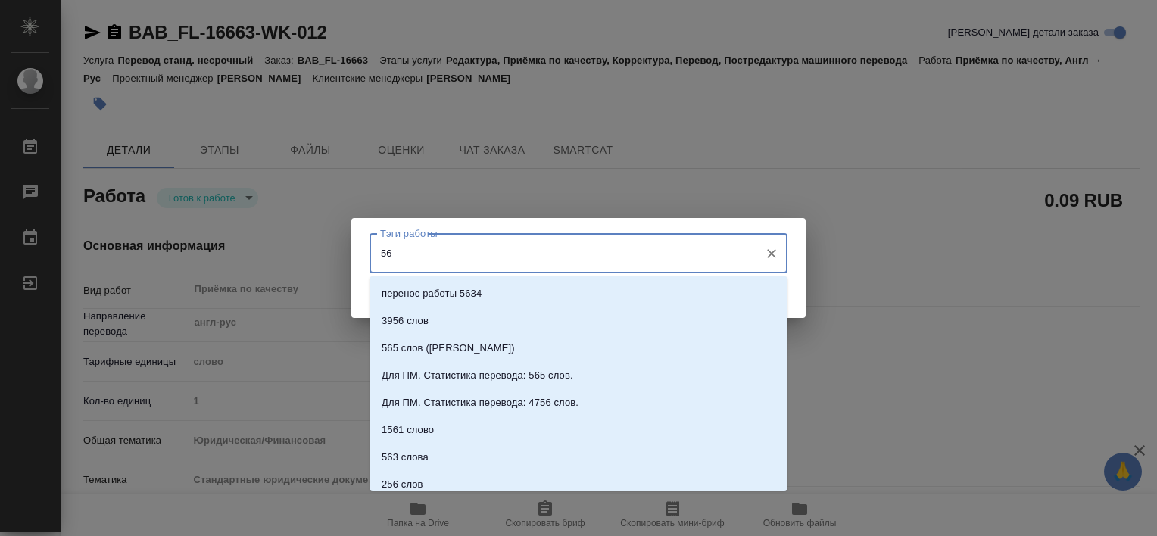
type input "562"
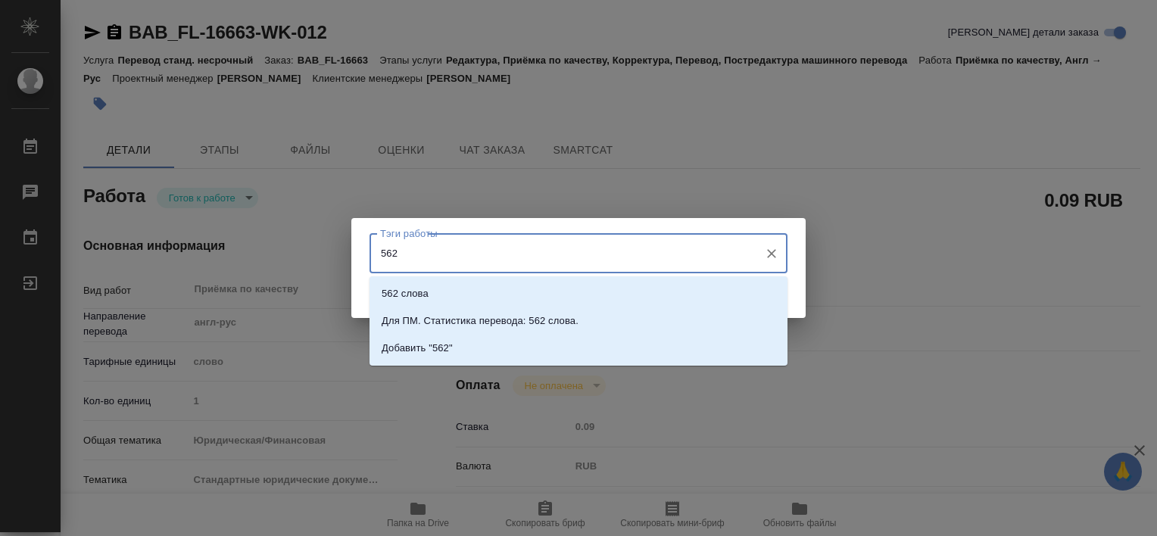
click at [426, 245] on input "562" at bounding box center [564, 253] width 376 height 26
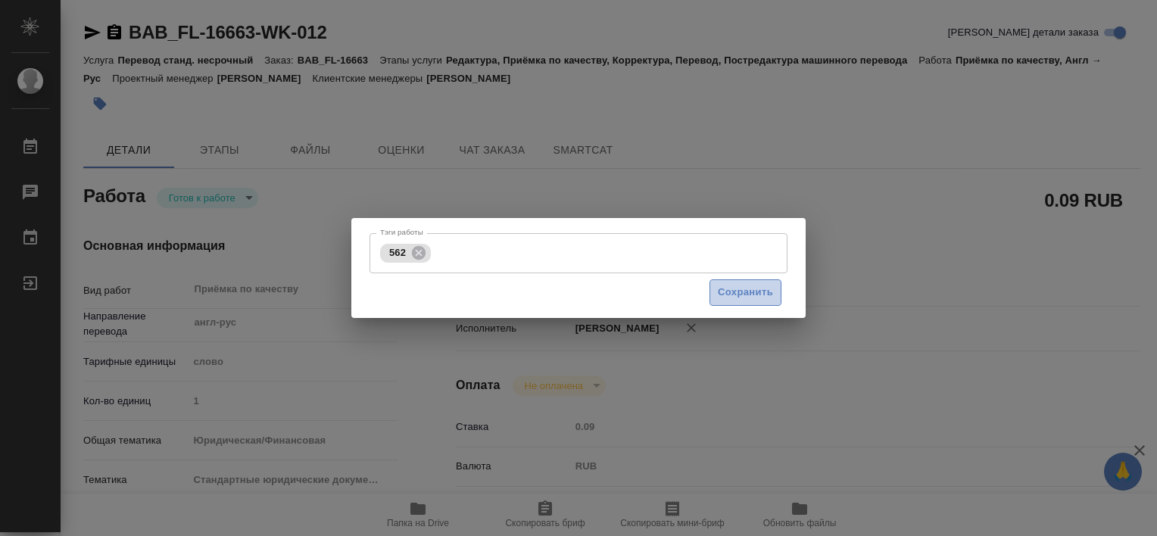
click at [724, 290] on span "Сохранить" at bounding box center [745, 292] width 55 height 17
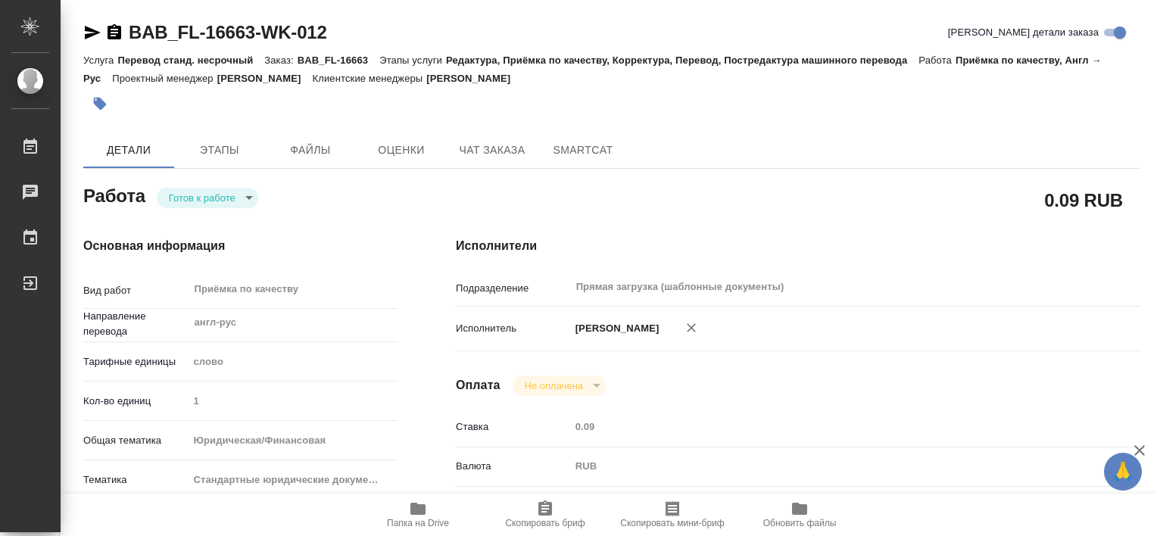
type input "readyForWork"
type textarea "Приёмка по качеству"
type textarea "x"
type input "англ-рус"
type input "5a8b1489cc6b4906c91bfd90"
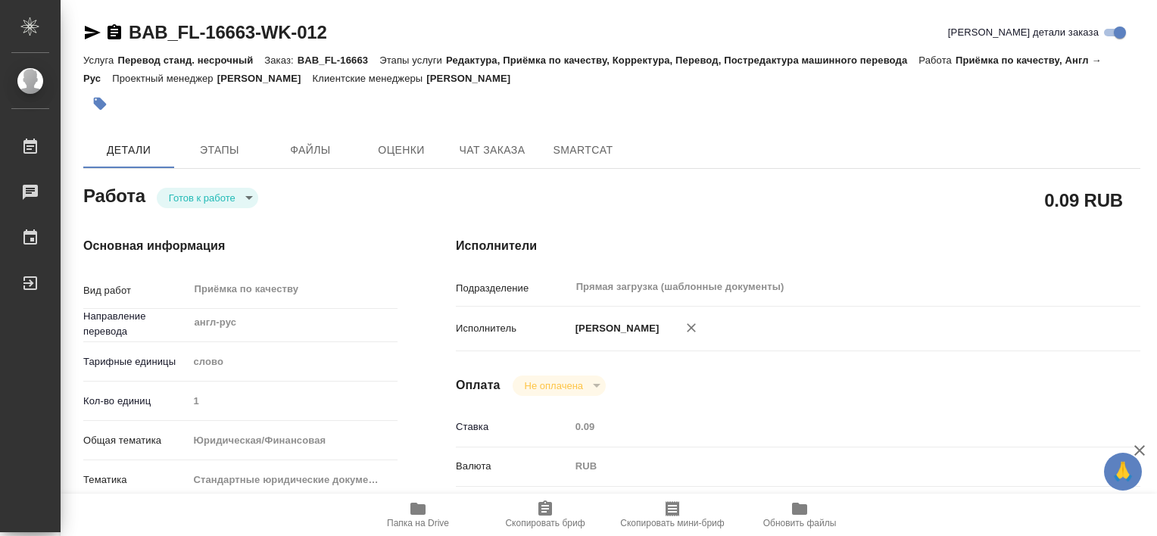
type input "1"
type input "yr-fn"
type input "5f647205b73bc97568ca66bf"
checkbox input "true"
type input "[DATE] 16:32"
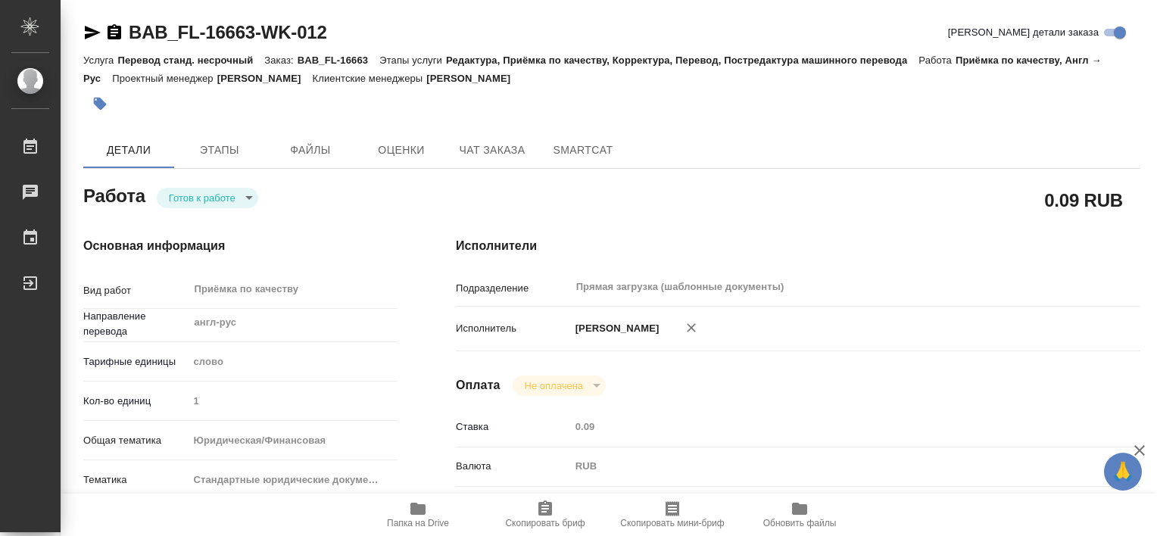
type input "[DATE] 10:35"
type input "Прямая загрузка (шаблонные документы)"
type input "notPayed"
type input "0.09"
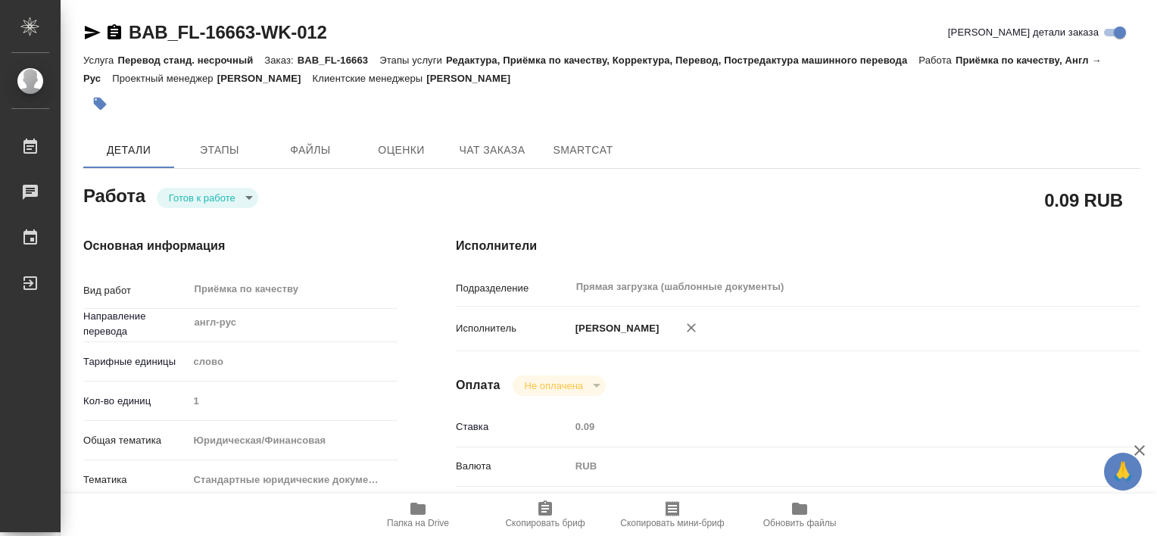
type input "RUB"
type input "[PERSON_NAME]"
type textarea "x"
type textarea "/Clients/FL_BAB/Orders/BAB_FL-16663/Corrected/BAB_FL-16663-WK-012"
type textarea "x"
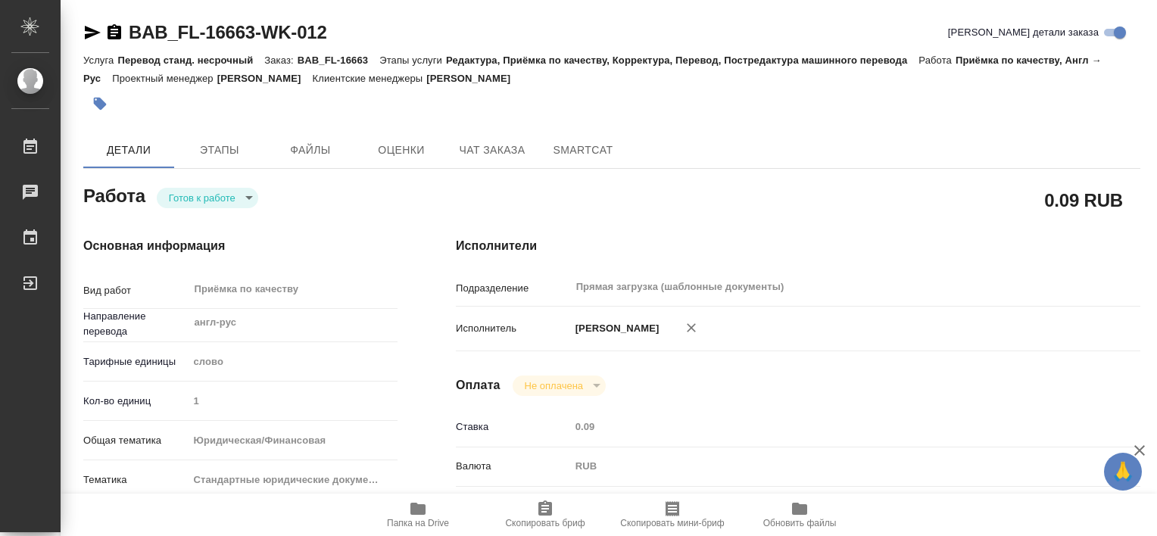
type input "BAB_FL-16663"
type input "Перевод станд. несрочный"
type input "Редактура, Приёмка по качеству, Корректура, Перевод, Постредактура машинного пе…"
type input "[PERSON_NAME]"
type input "/Clients/FL_BAB/Orders/BAB_FL-16663"
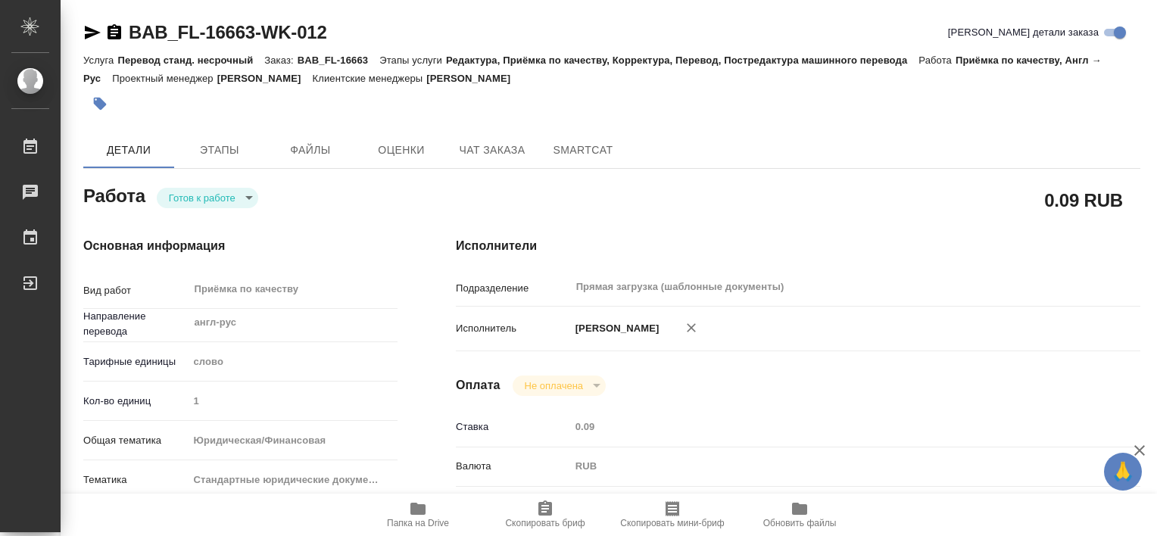
type textarea "x"
type textarea "переводим на русский)"
type textarea "x"
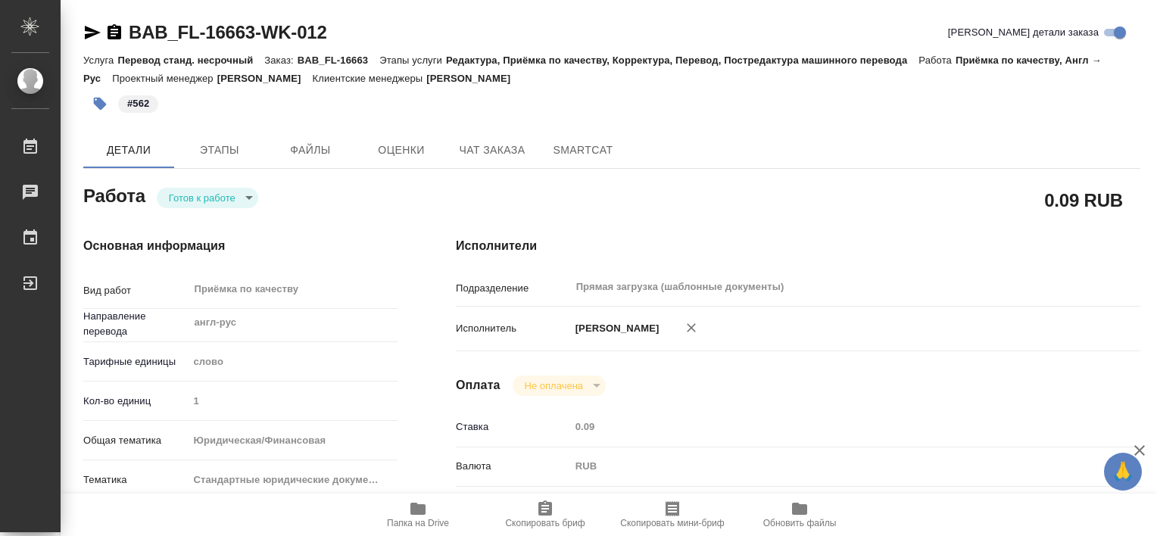
type textarea "x"
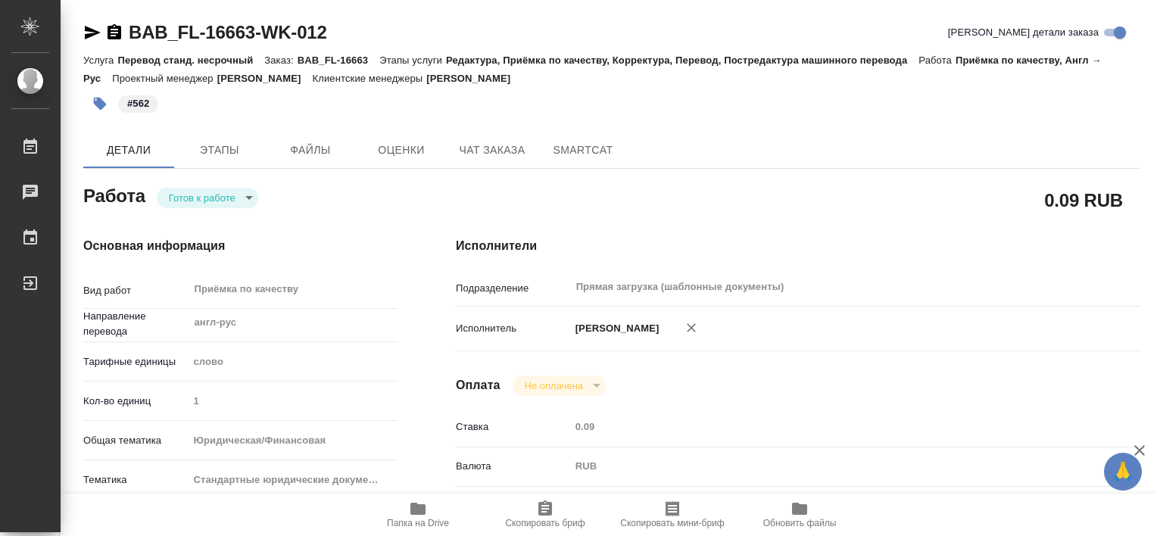
type textarea "x"
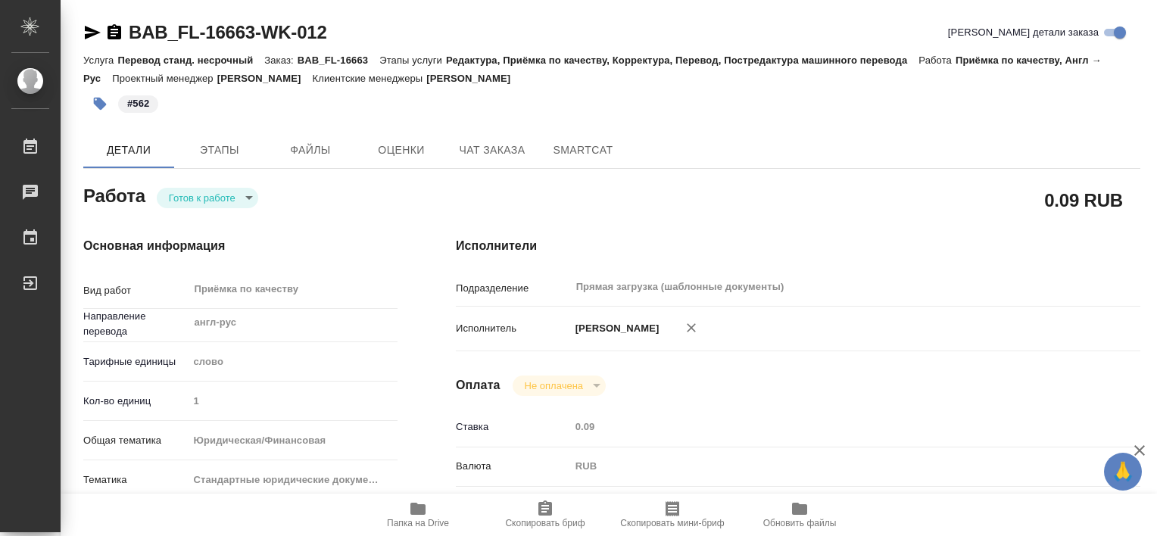
type textarea "x"
click at [227, 151] on span "Этапы" at bounding box center [219, 150] width 73 height 19
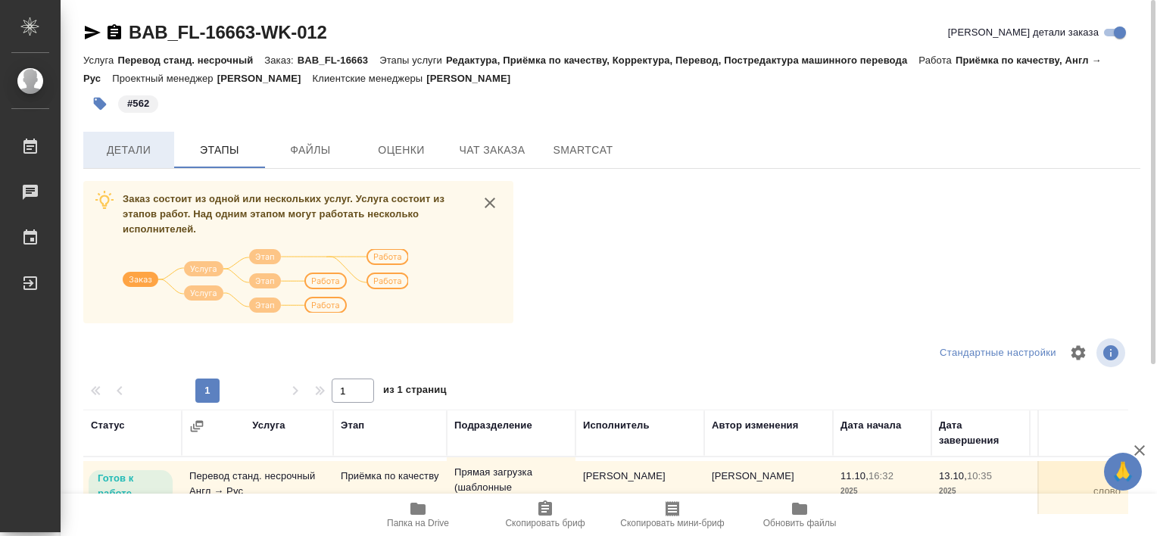
click at [126, 137] on button "Детали" at bounding box center [128, 150] width 91 height 36
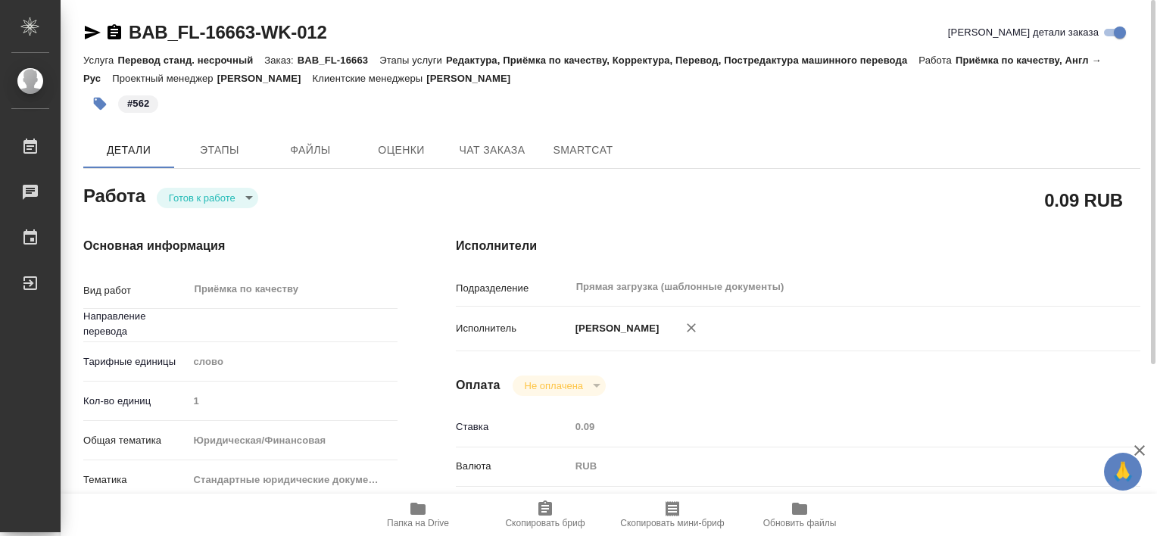
type textarea "x"
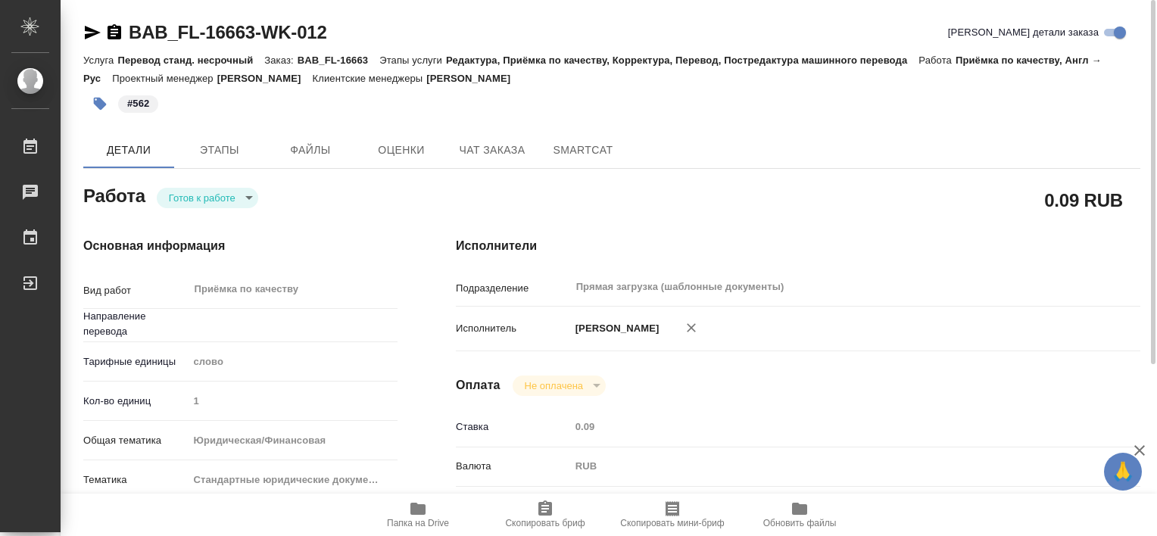
type textarea "x"
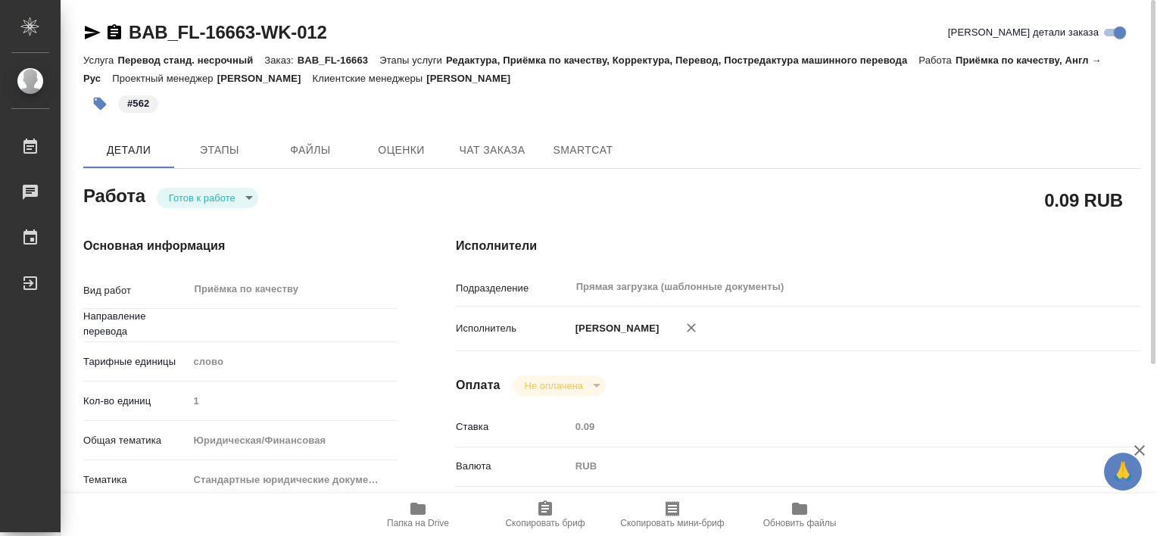
type textarea "x"
type input "англ-рус"
type textarea "x"
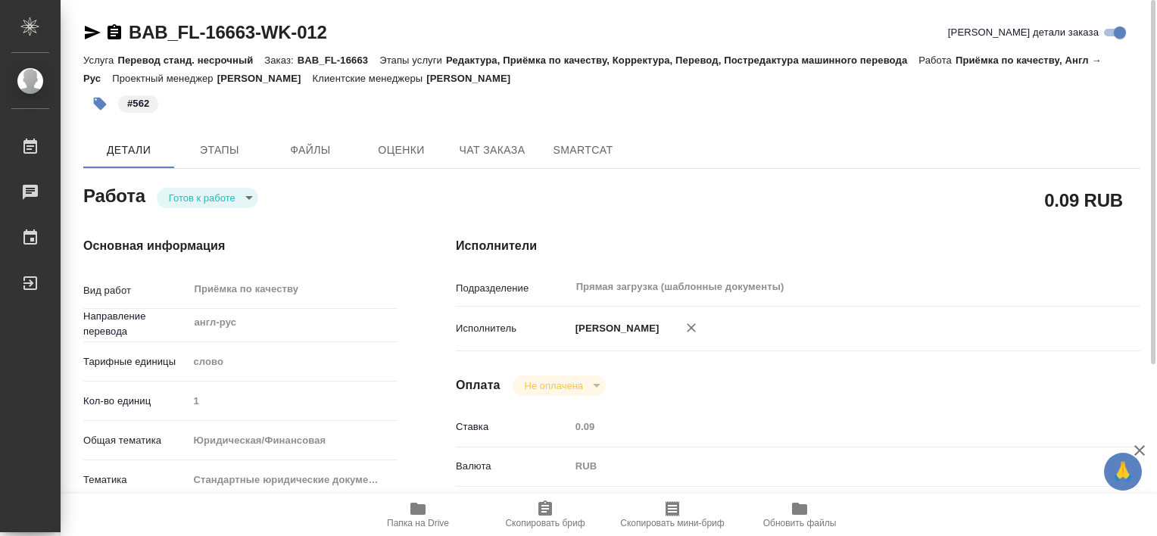
type textarea "x"
click at [221, 196] on body "🙏 .cls-1 fill:#fff; AWATERA Tretyakova Valeriya Работы 0 Чаты График Выйти BAB_…" at bounding box center [578, 268] width 1157 height 536
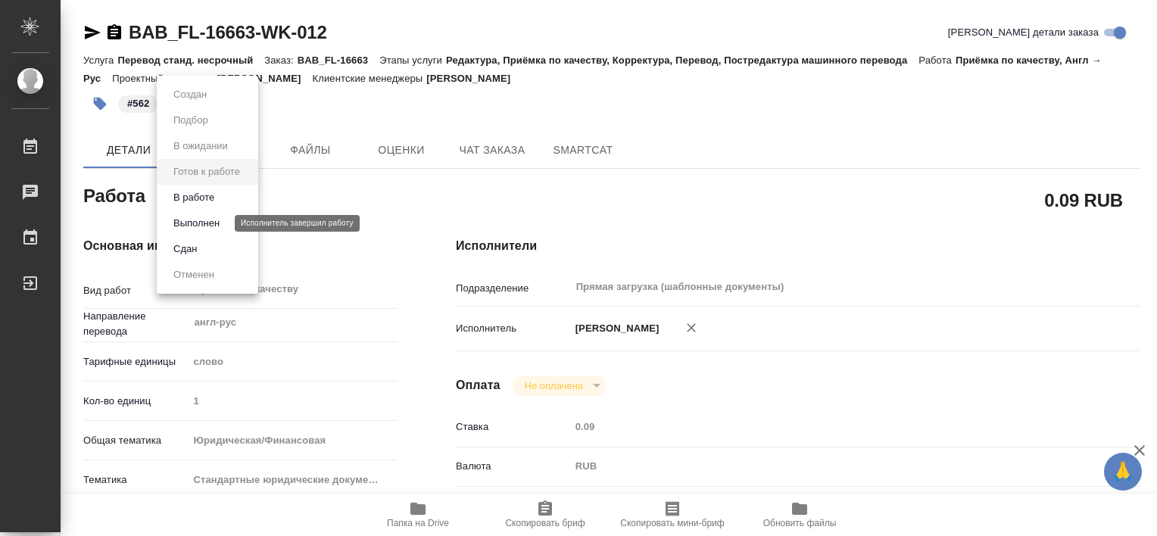
click at [221, 223] on button "Выполнен" at bounding box center [196, 223] width 55 height 17
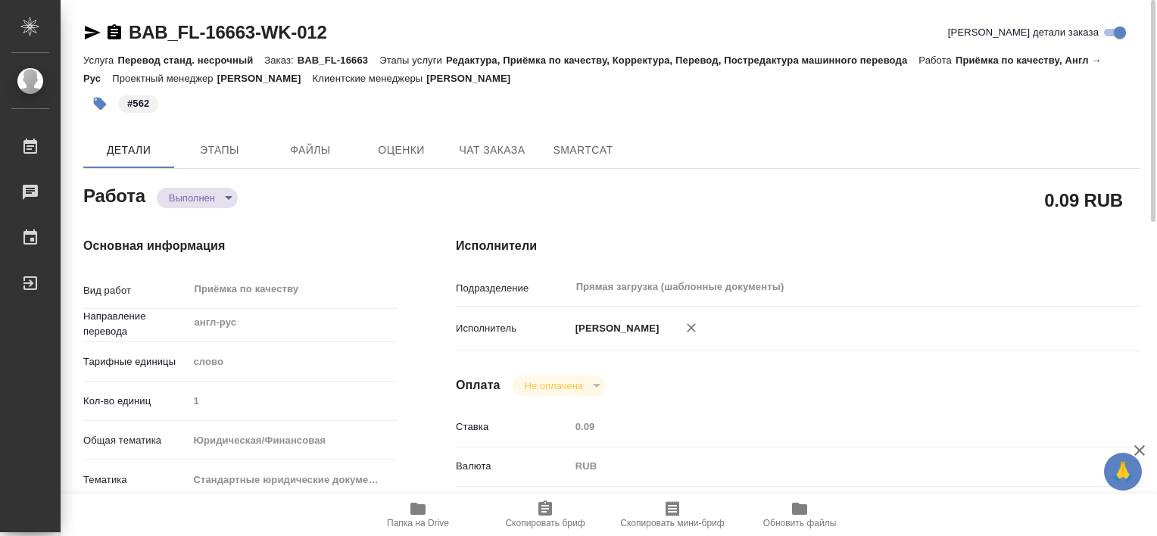
type textarea "x"
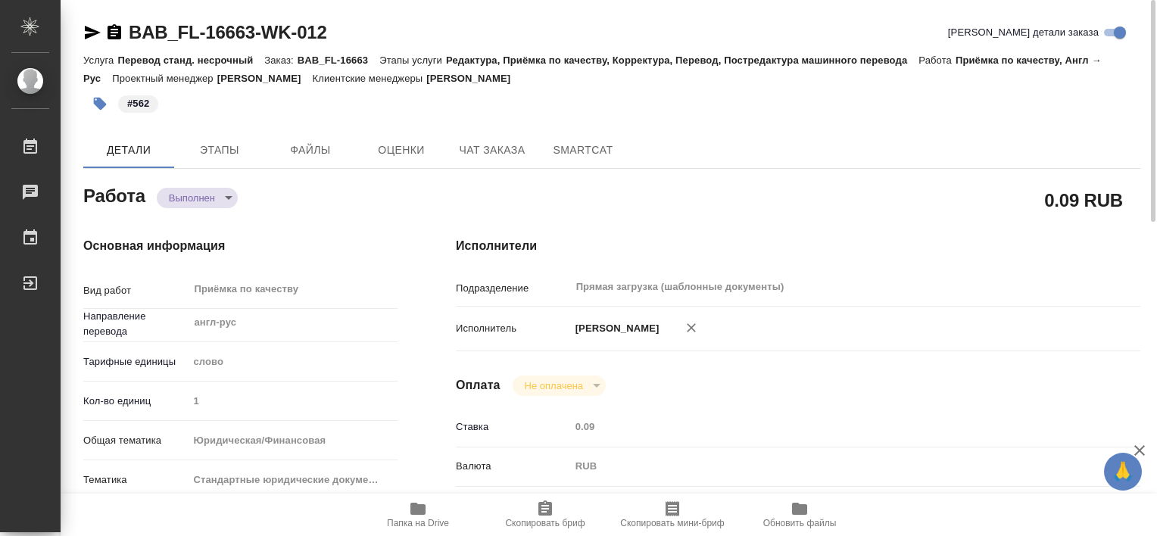
type textarea "x"
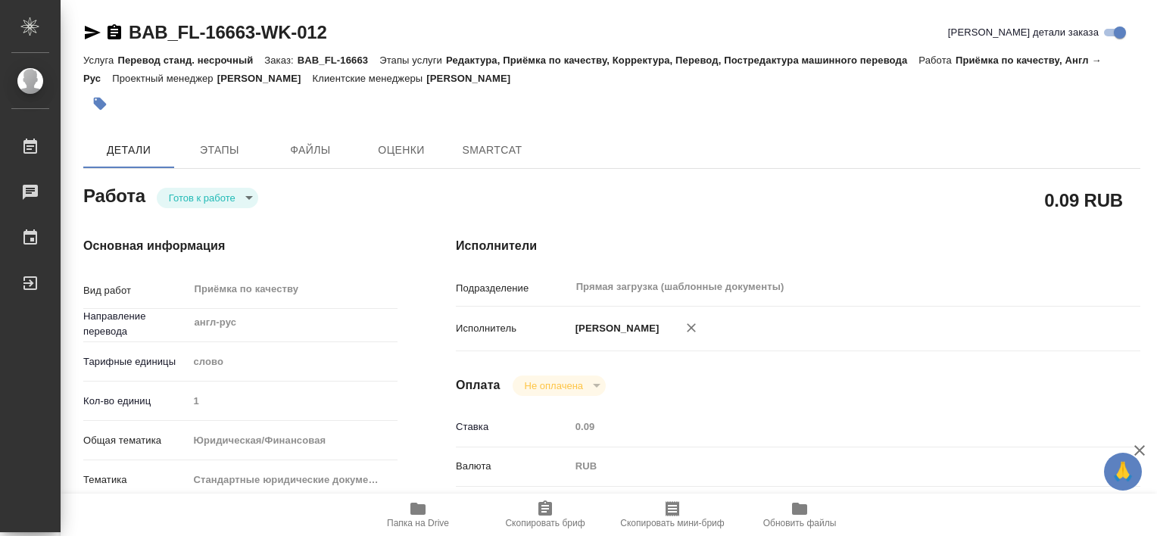
type textarea "x"
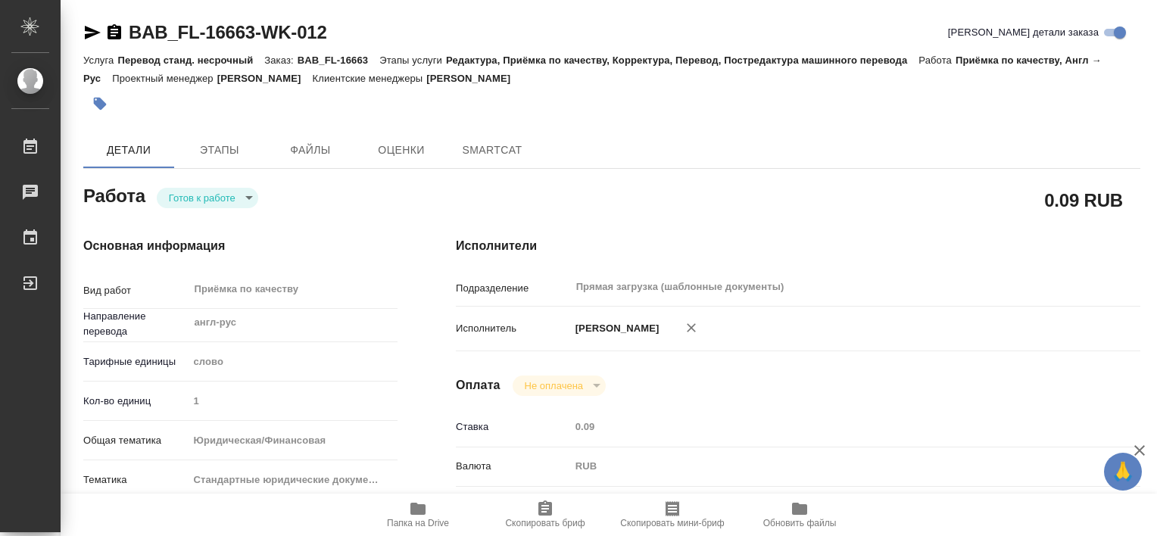
type textarea "x"
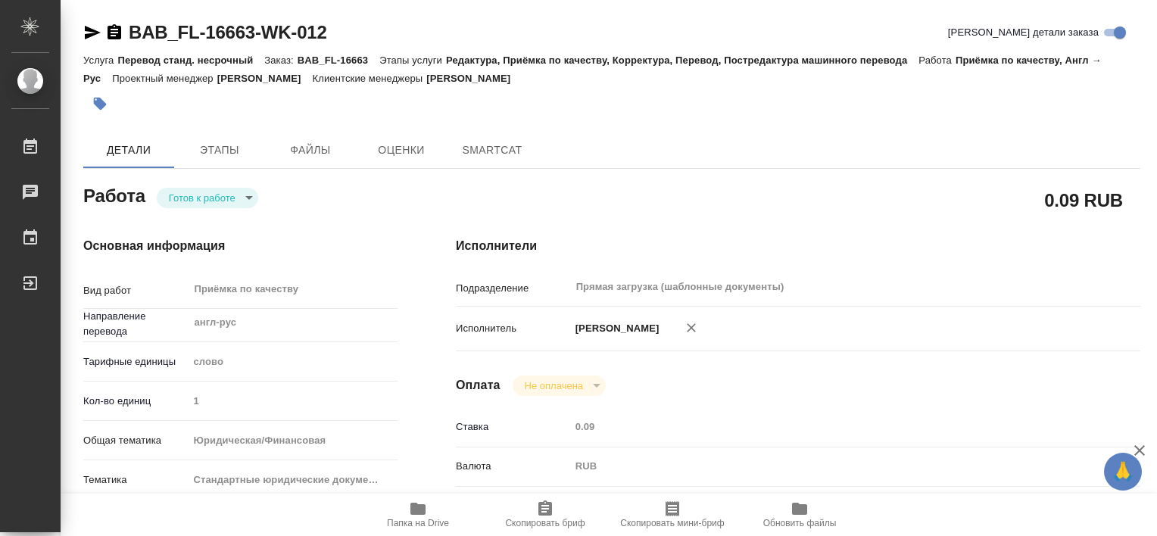
type textarea "x"
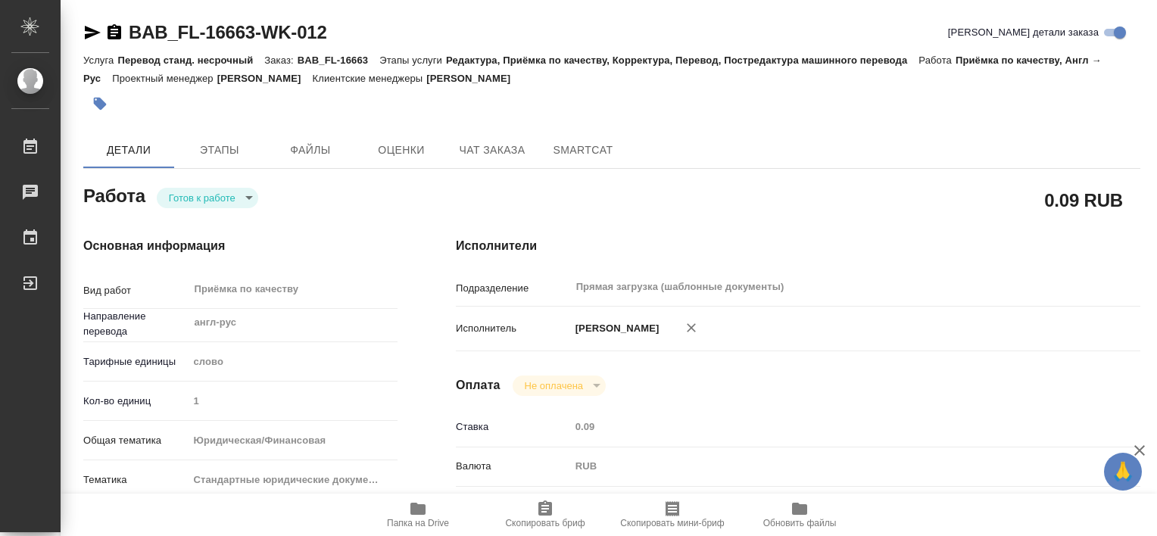
click at [425, 524] on span "Папка на Drive" at bounding box center [418, 523] width 62 height 11
type textarea "x"
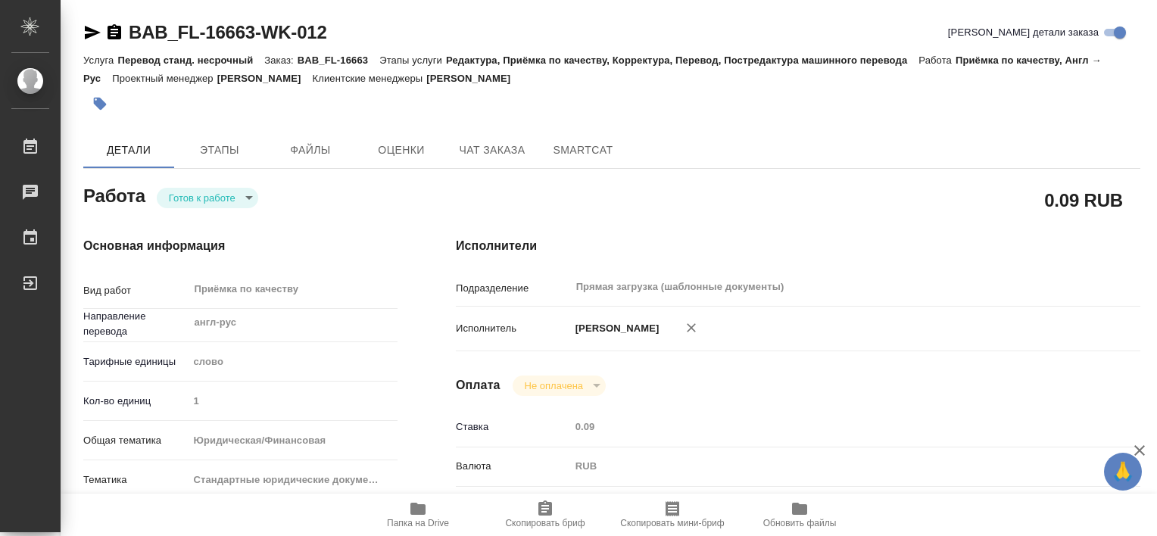
type textarea "x"
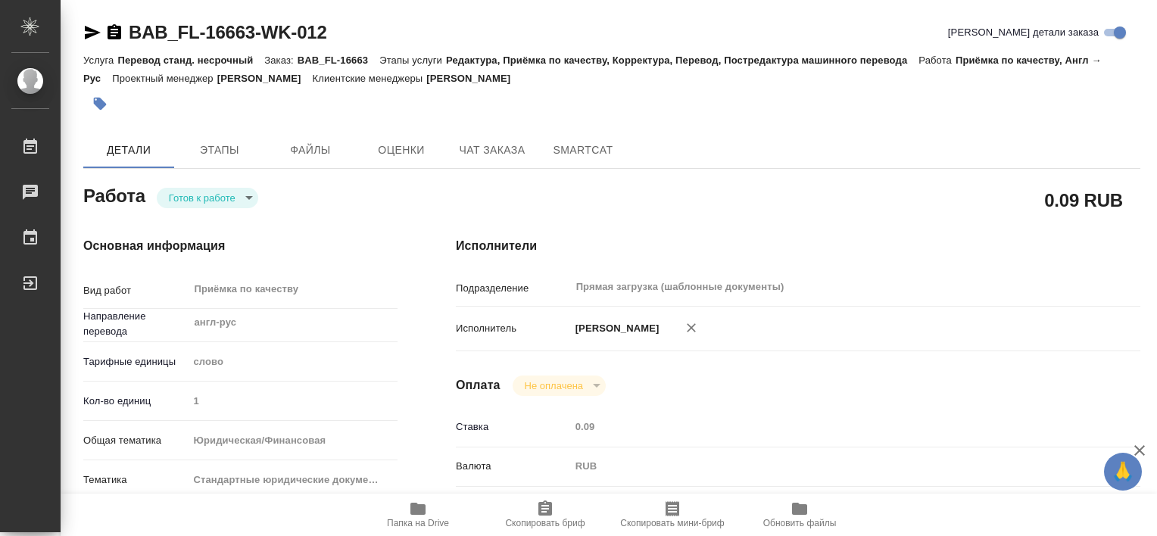
type textarea "x"
